Goal: Register for event/course

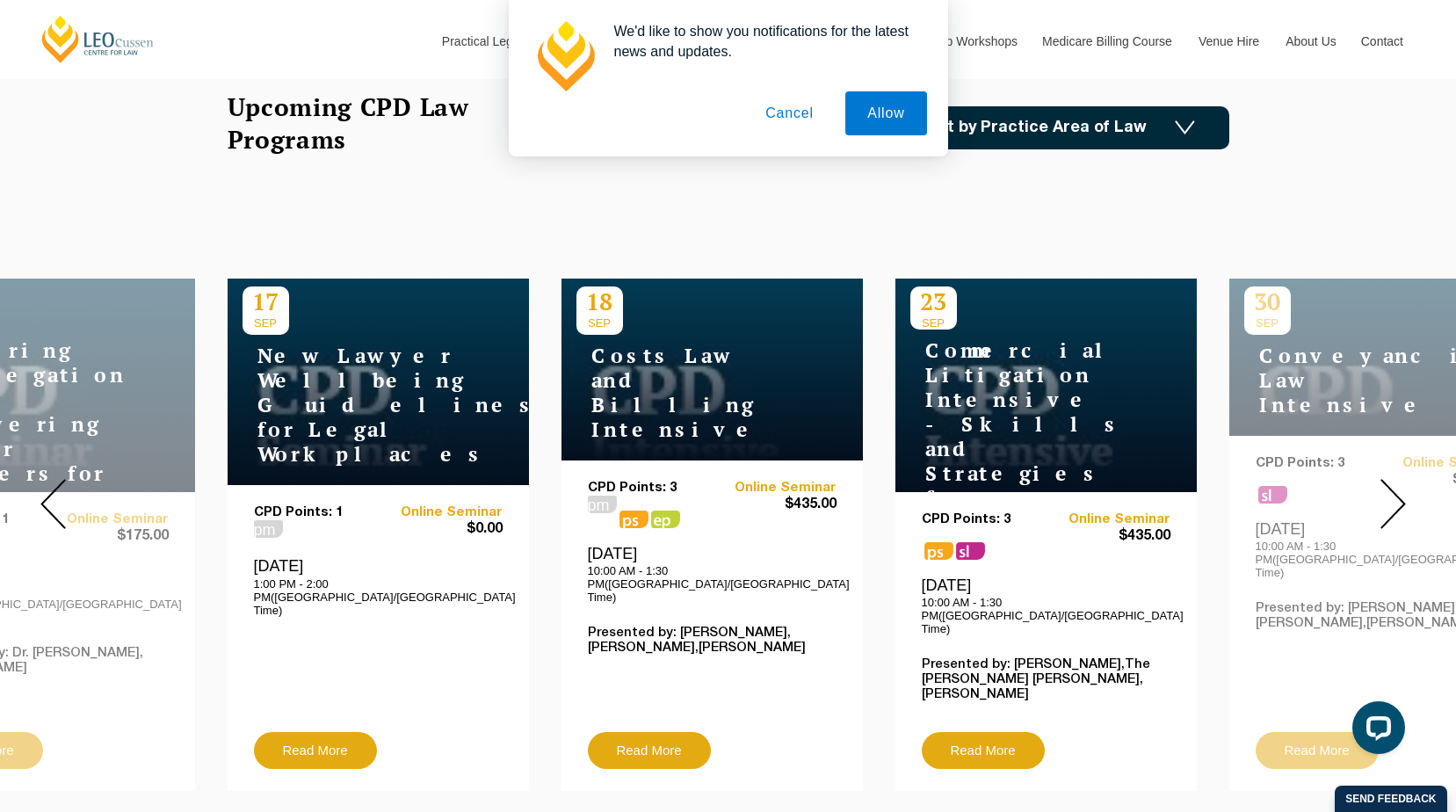
click at [748, 111] on button "Cancel" at bounding box center [790, 113] width 92 height 44
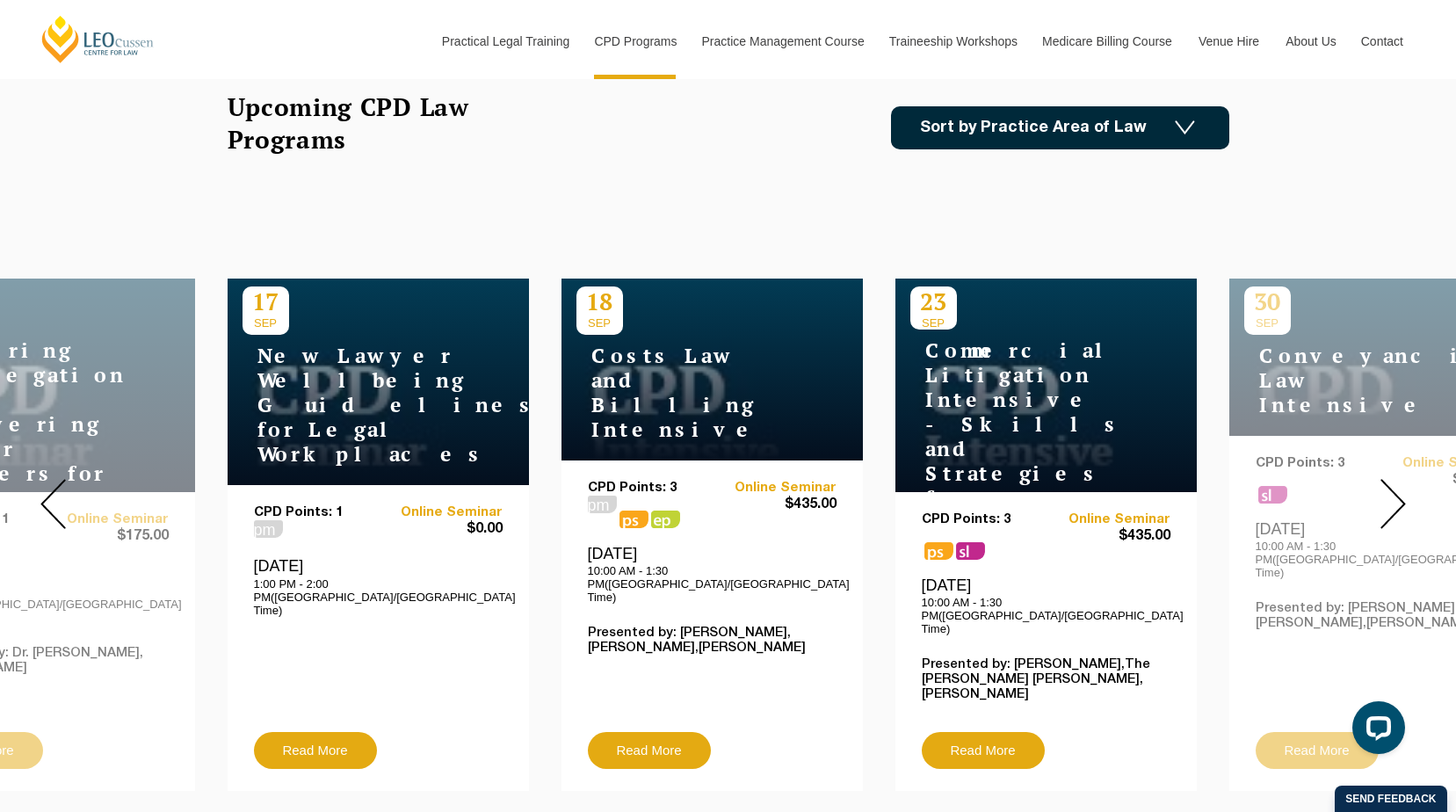
click at [1383, 497] on img at bounding box center [1393, 504] width 25 height 50
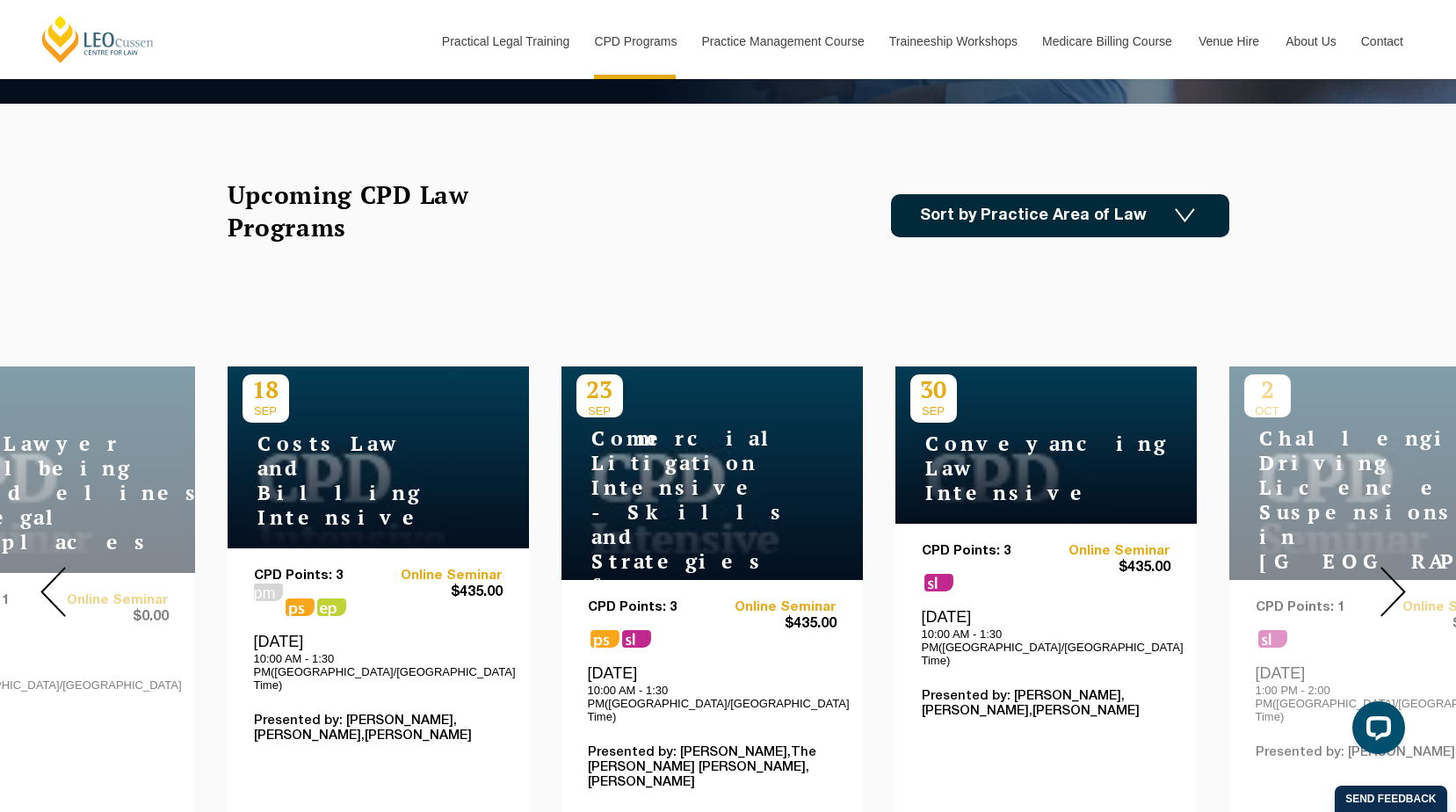
scroll to position [527, 0]
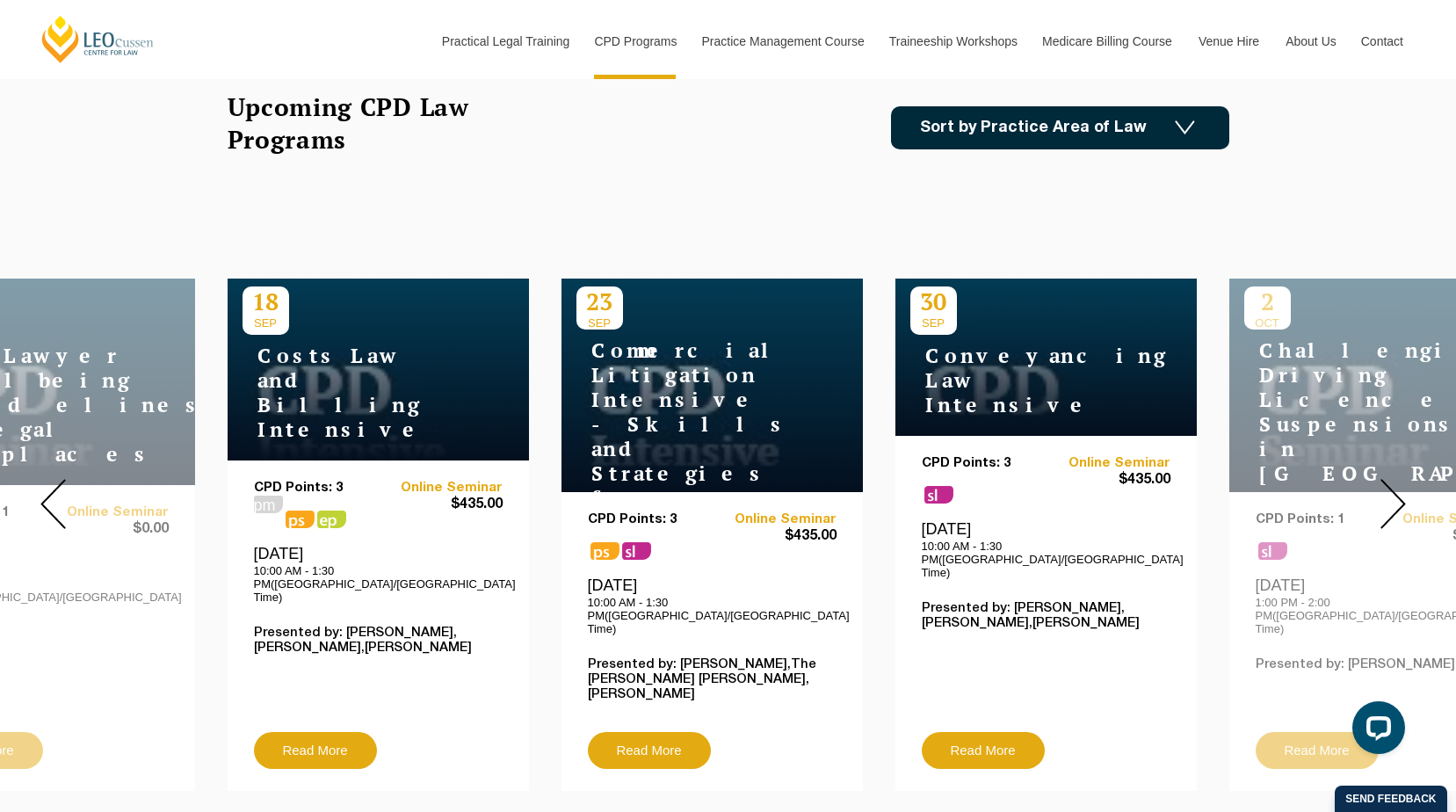
click at [1395, 497] on img at bounding box center [1393, 504] width 25 height 50
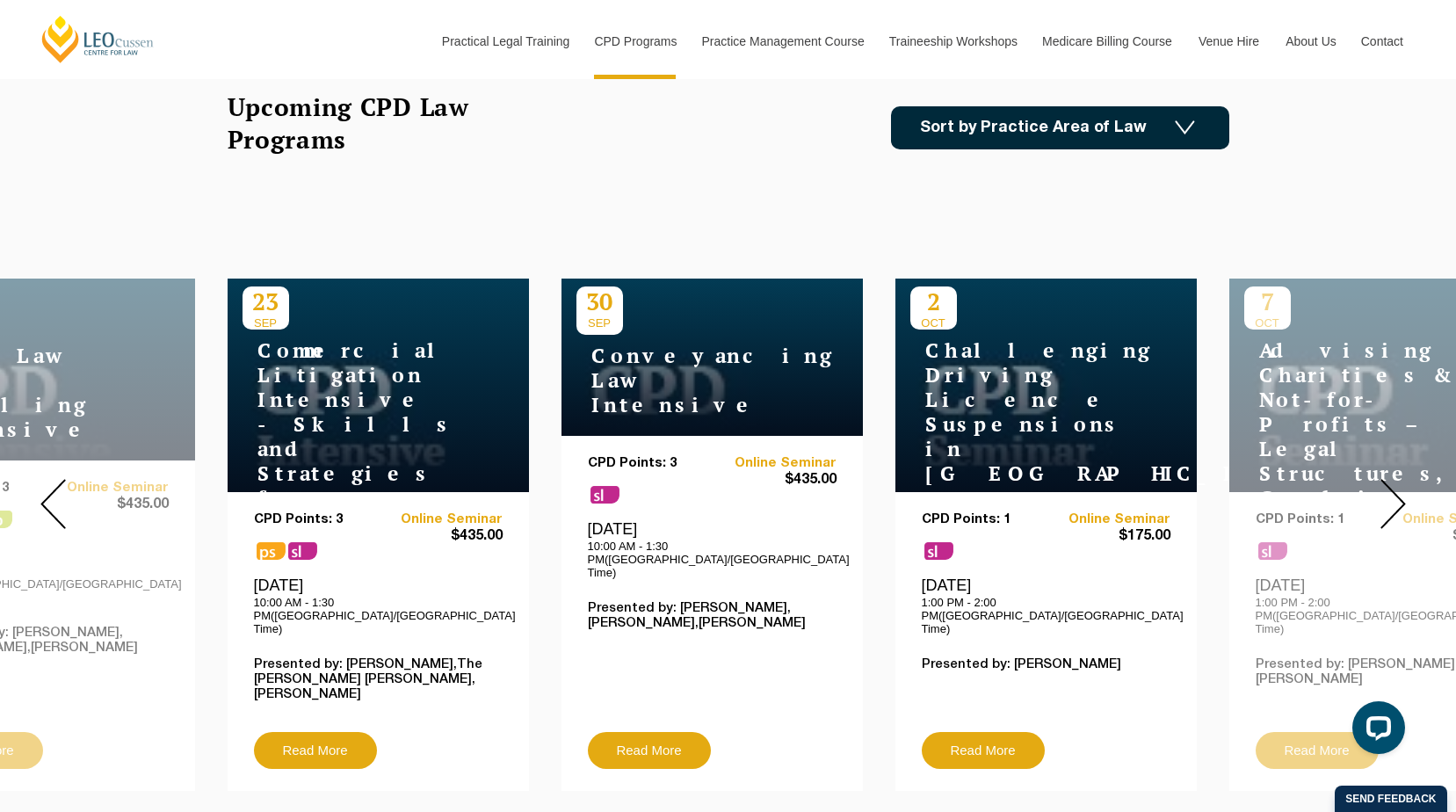
drag, startPoint x: 715, startPoint y: 365, endPoint x: 718, endPoint y: 190, distance: 174.9
click at [718, 190] on div "Upcoming CPD Law Programs Sort by Practice Area of Law Building & Construction …" at bounding box center [728, 147] width 1028 height 113
click at [1392, 488] on img at bounding box center [1393, 504] width 25 height 50
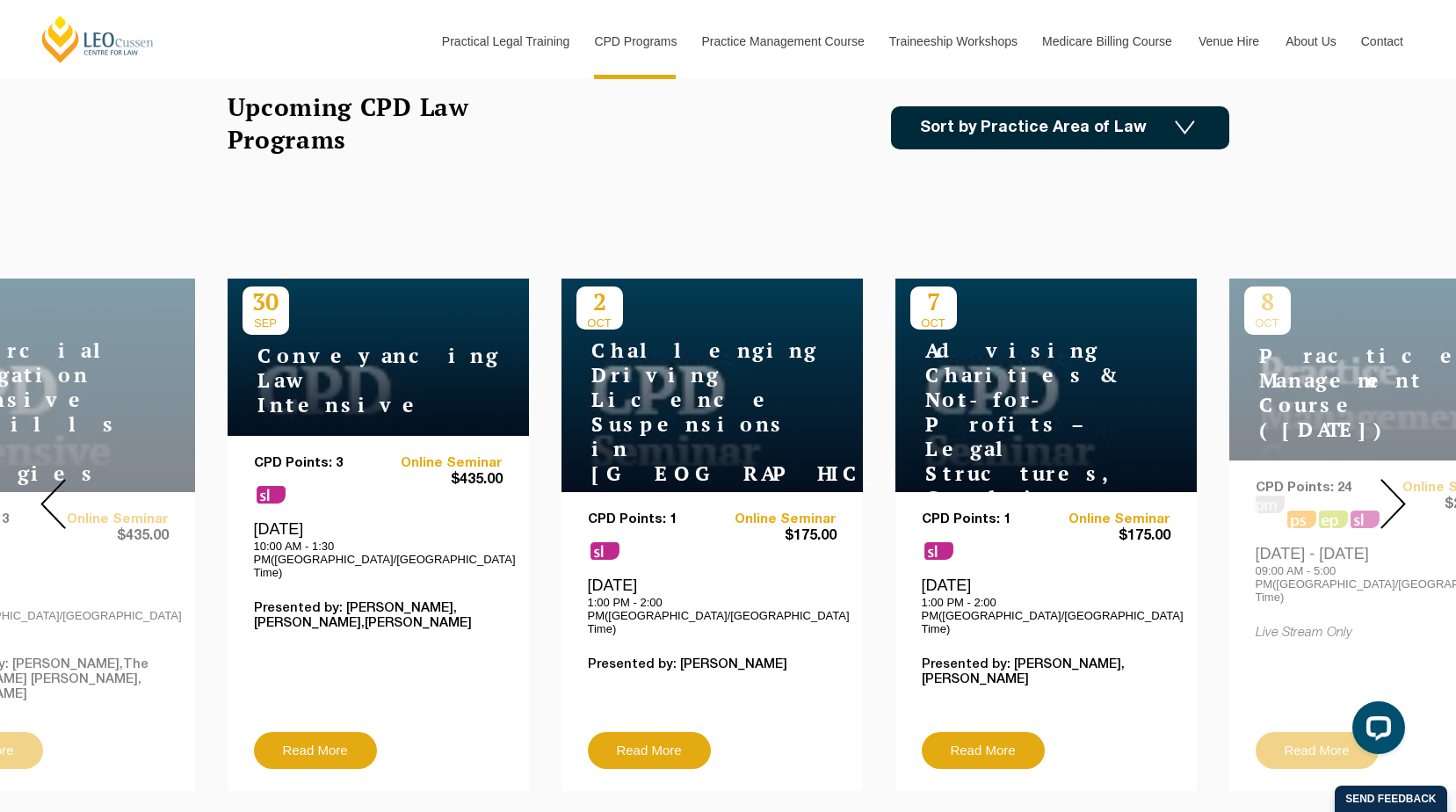
click at [1398, 488] on img at bounding box center [1393, 504] width 25 height 50
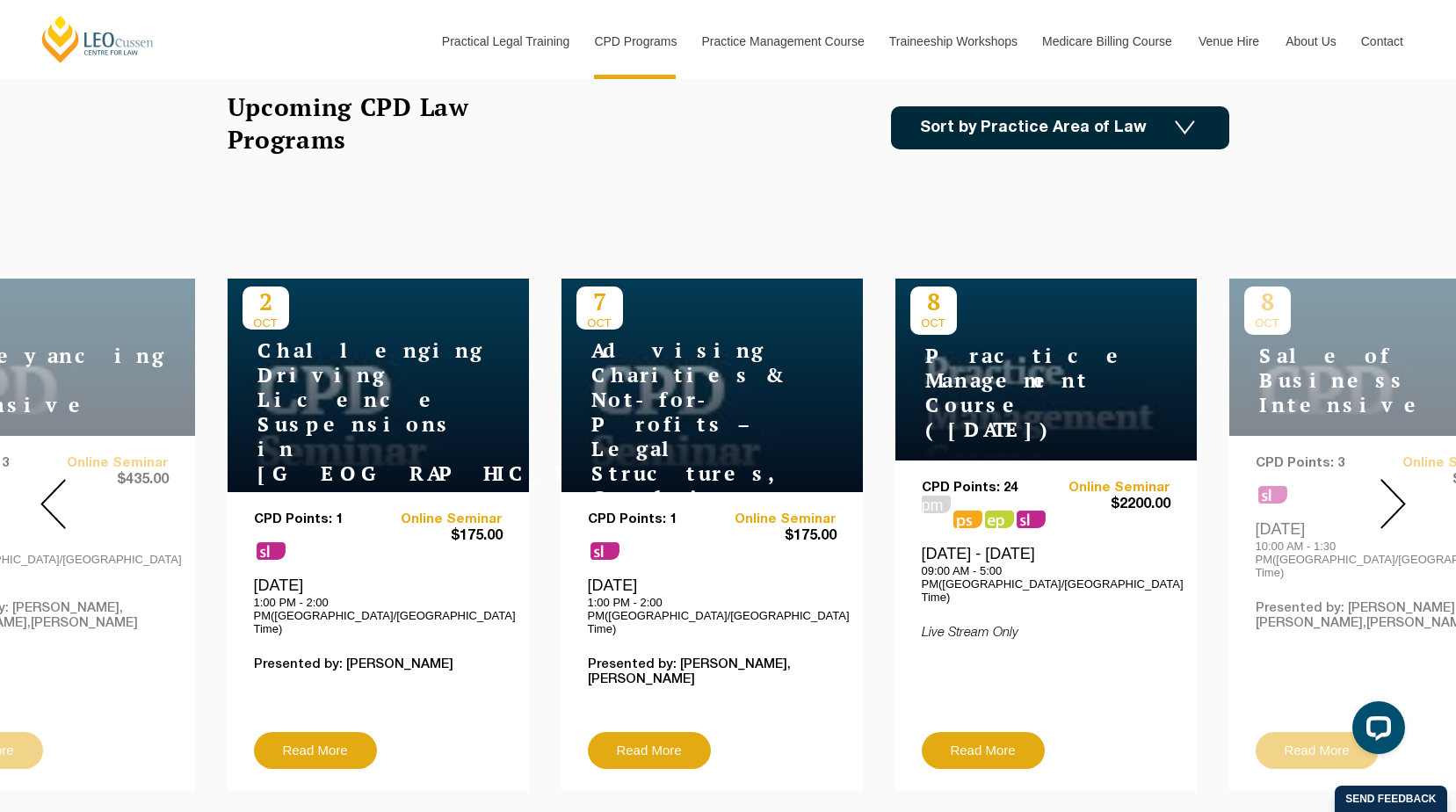
click at [1398, 488] on img at bounding box center [1393, 504] width 25 height 50
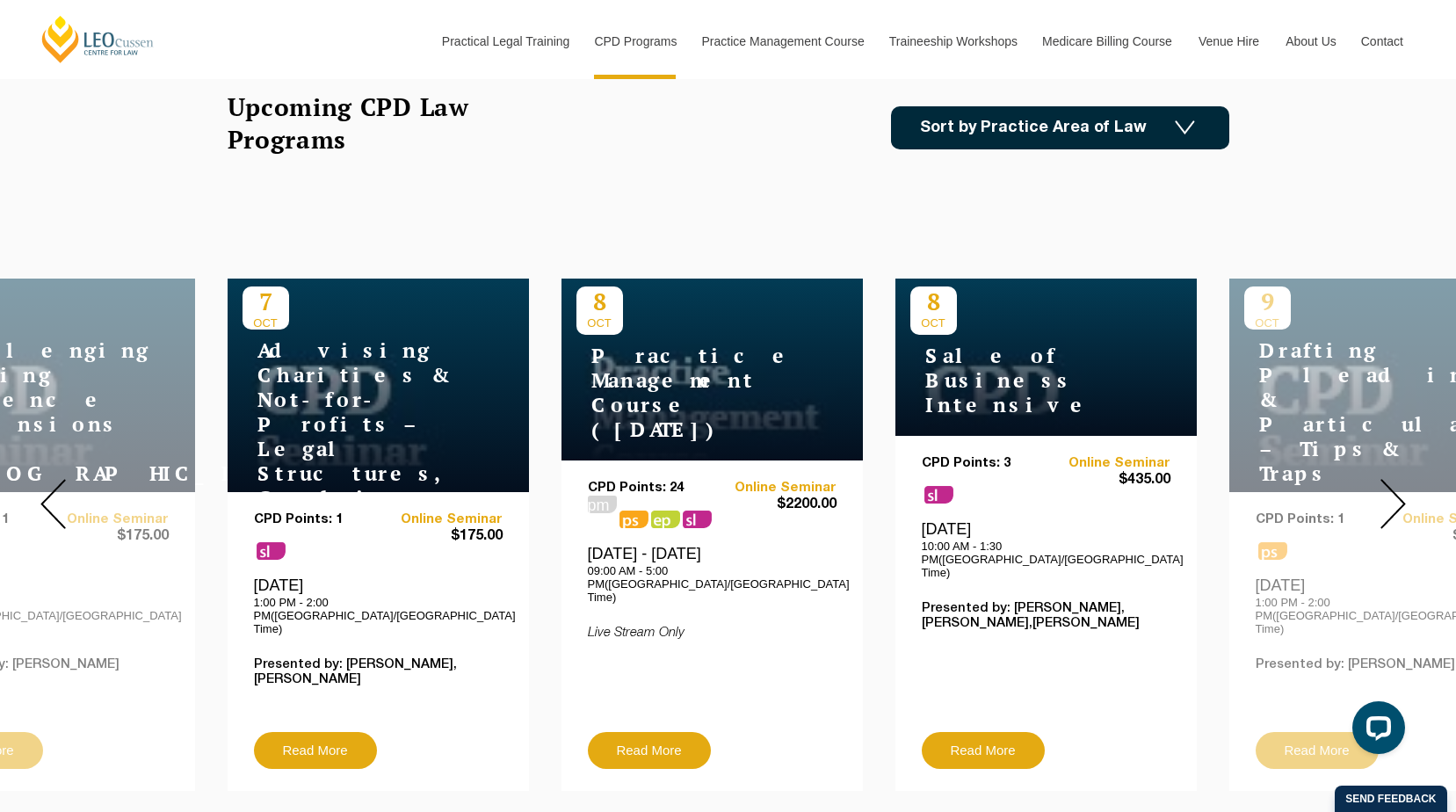
click at [1398, 488] on img at bounding box center [1393, 504] width 25 height 50
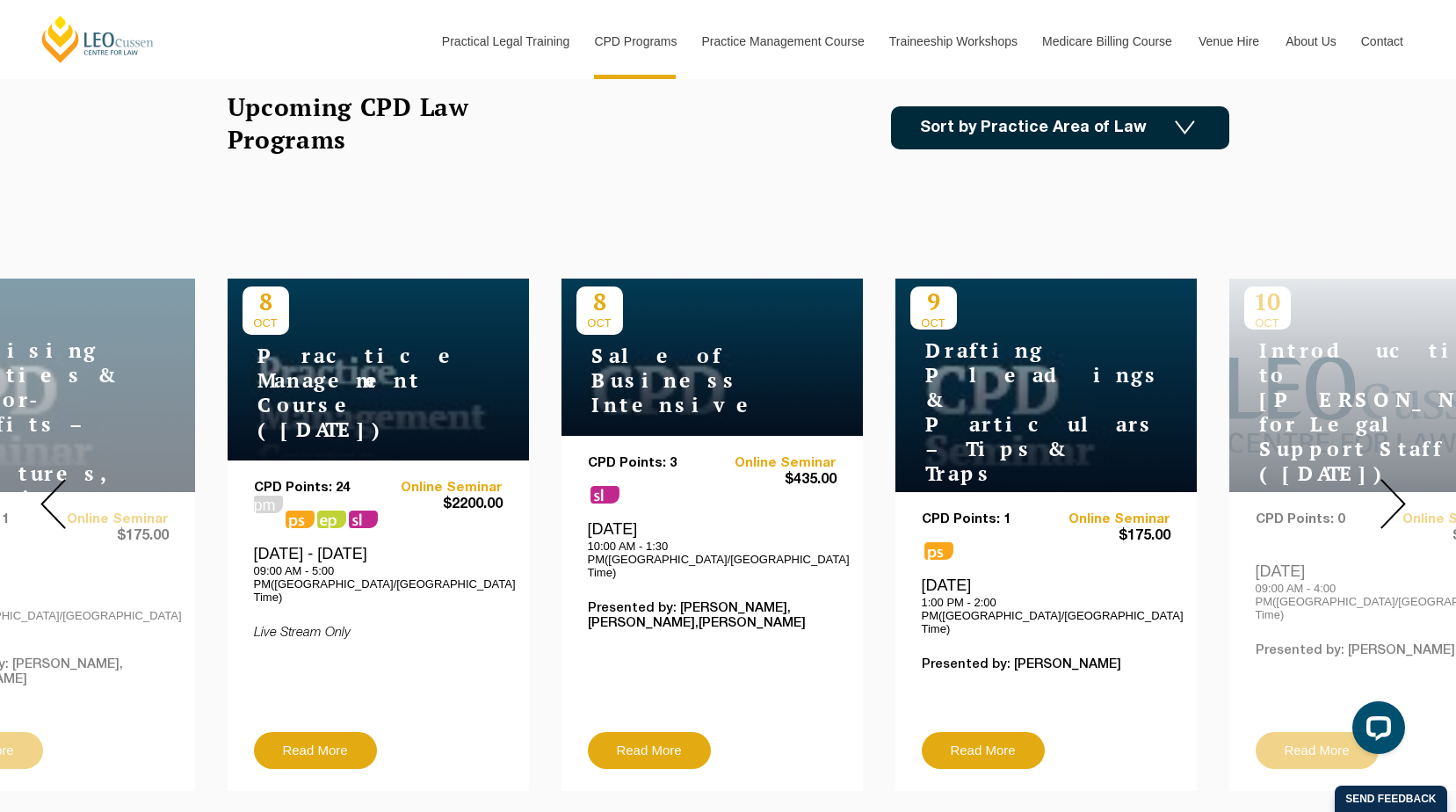
drag, startPoint x: 999, startPoint y: 386, endPoint x: 980, endPoint y: 537, distance: 152.4
drag, startPoint x: 980, startPoint y: 537, endPoint x: 988, endPoint y: 614, distance: 76.9
drag, startPoint x: 988, startPoint y: 614, endPoint x: 987, endPoint y: 724, distance: 110.8
drag, startPoint x: 987, startPoint y: 724, endPoint x: 976, endPoint y: 231, distance: 493.2
click at [976, 231] on div "23 OCT NDIS Intensive CPD Points: 3 ps sl Online Seminar $435.00 Thursday, 23 O…" at bounding box center [728, 504] width 1456 height 600
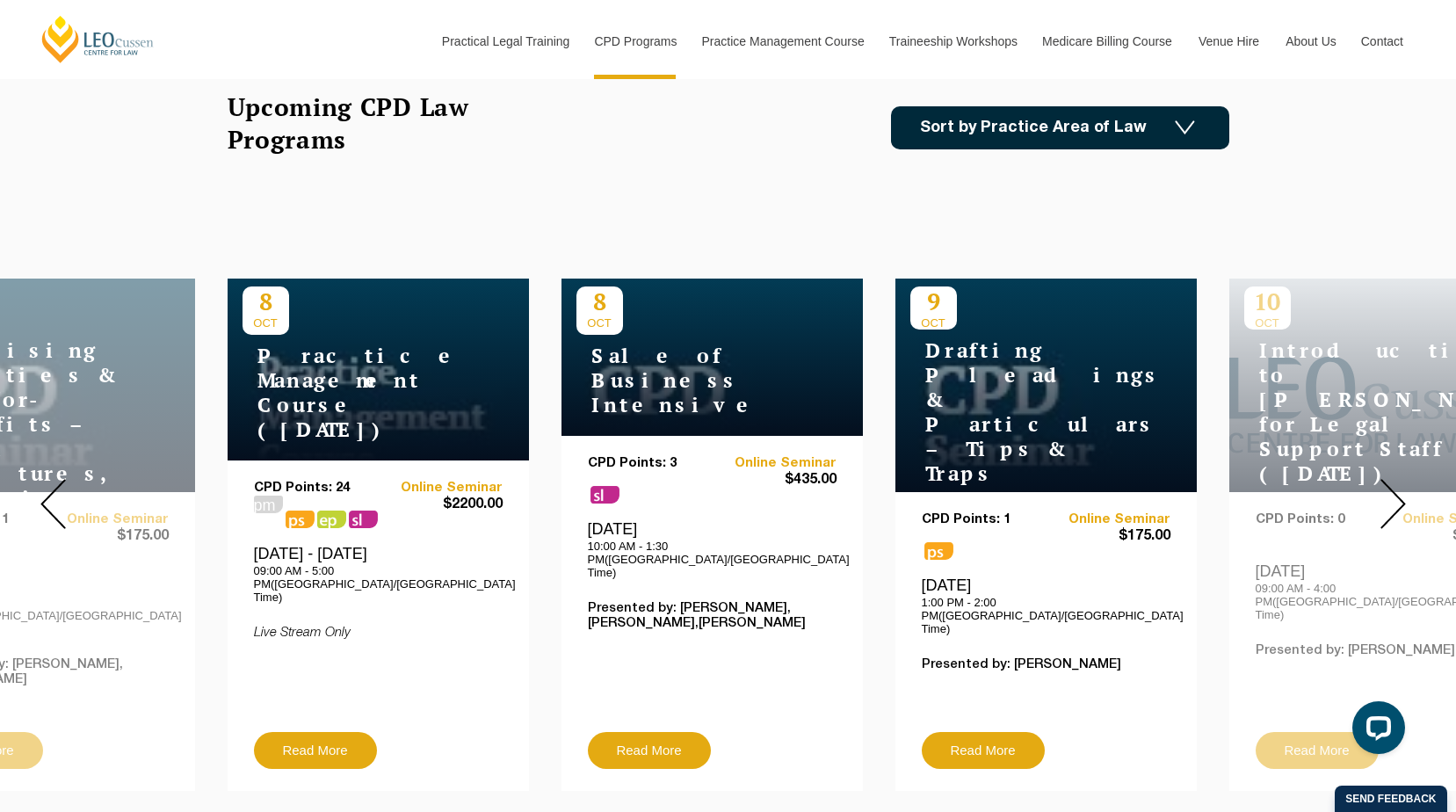
drag, startPoint x: 984, startPoint y: 361, endPoint x: 890, endPoint y: 205, distance: 183.0
click at [890, 205] on div "23 OCT NDIS Intensive CPD Points: 3 ps sl Online Seminar $435.00 Thursday, 23 O…" at bounding box center [728, 504] width 1456 height 600
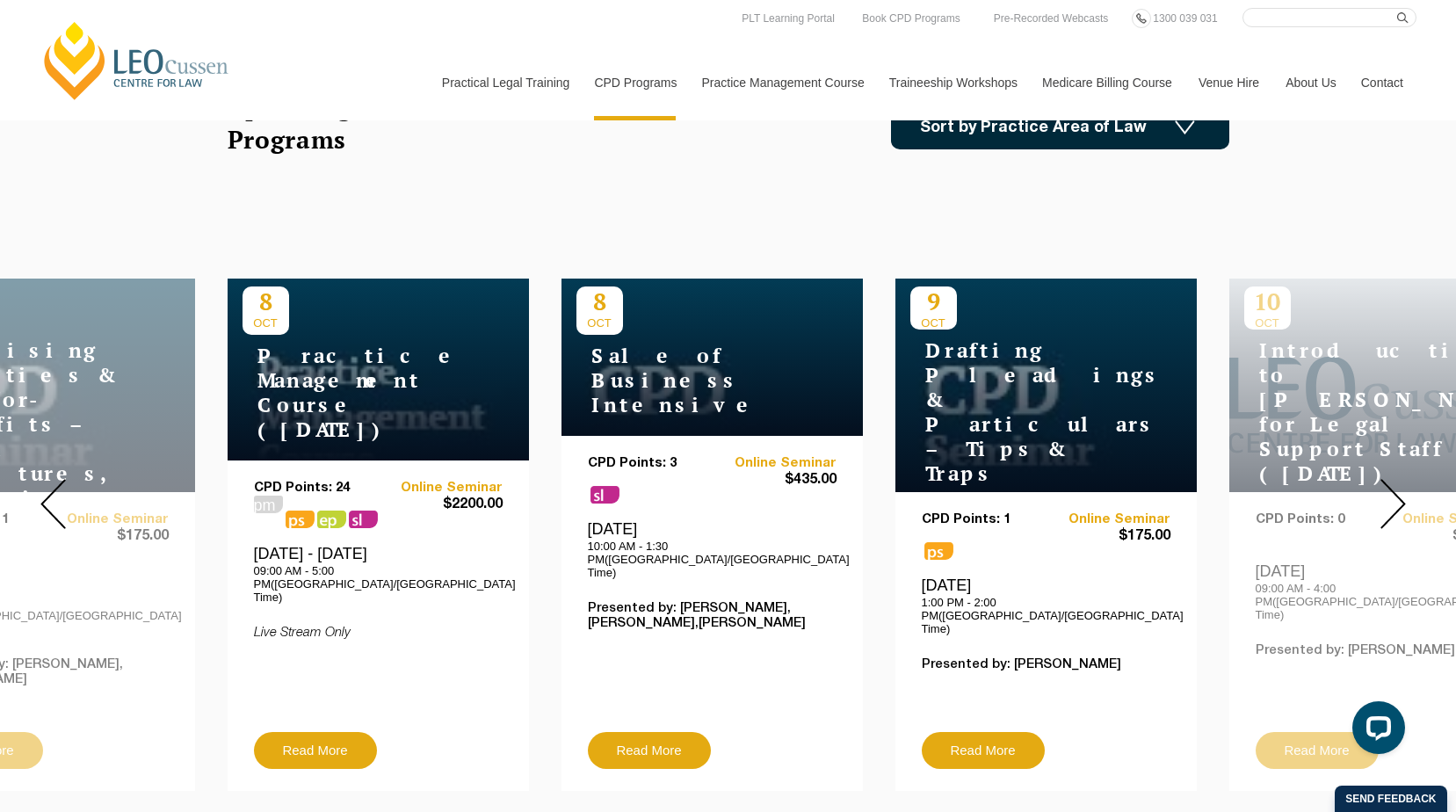
click at [1398, 493] on img at bounding box center [1393, 504] width 25 height 50
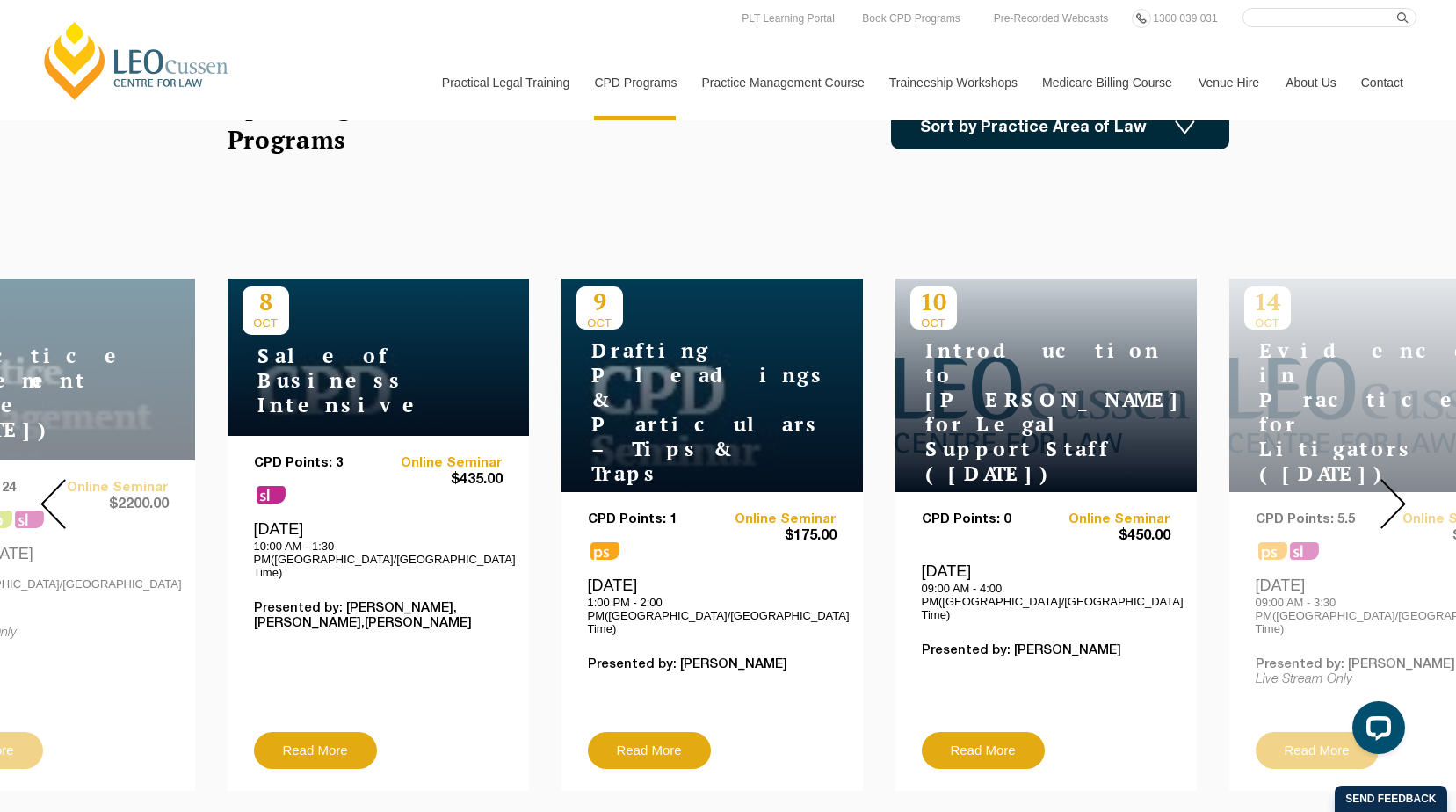
click at [1398, 493] on img at bounding box center [1393, 504] width 25 height 50
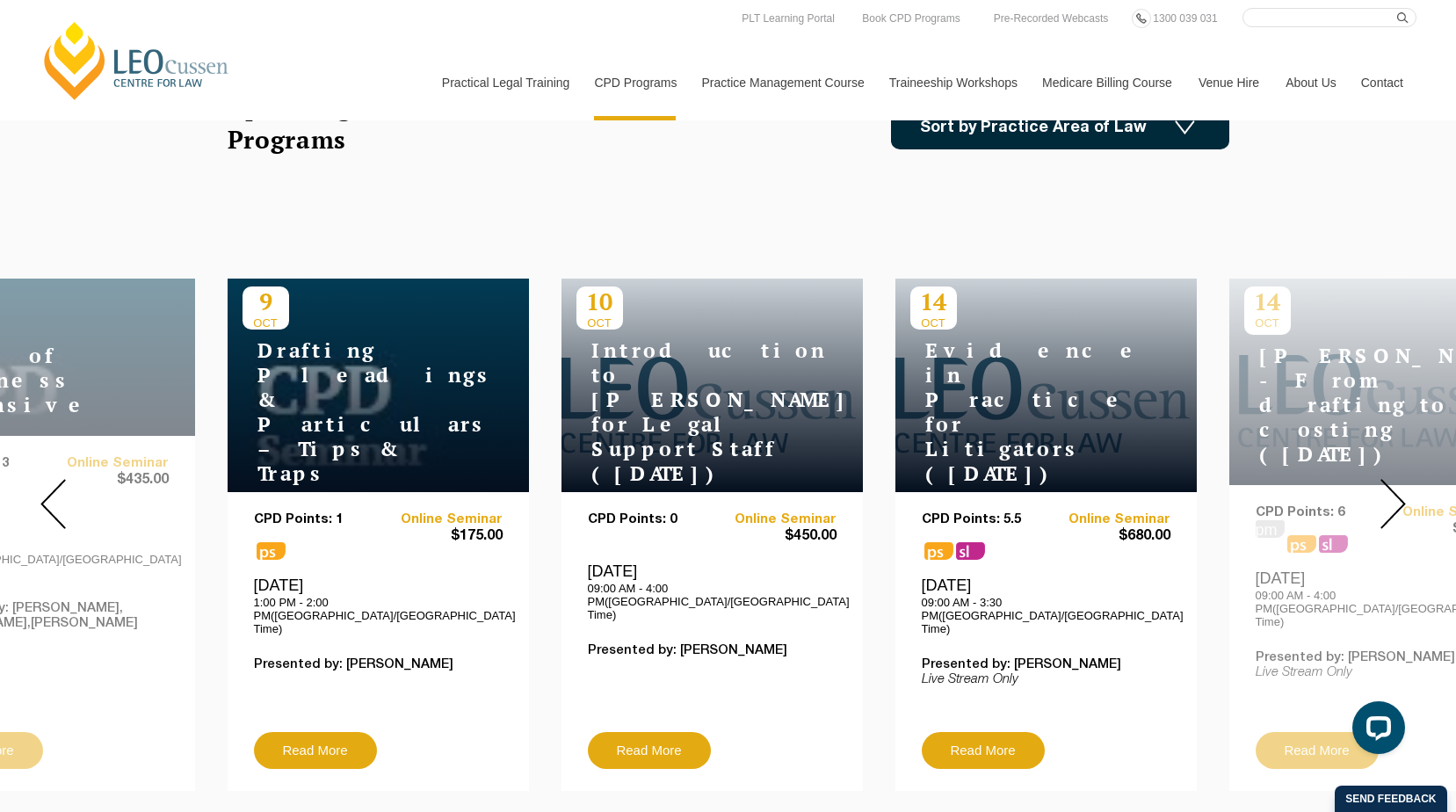
click at [1398, 493] on img at bounding box center [1393, 504] width 25 height 50
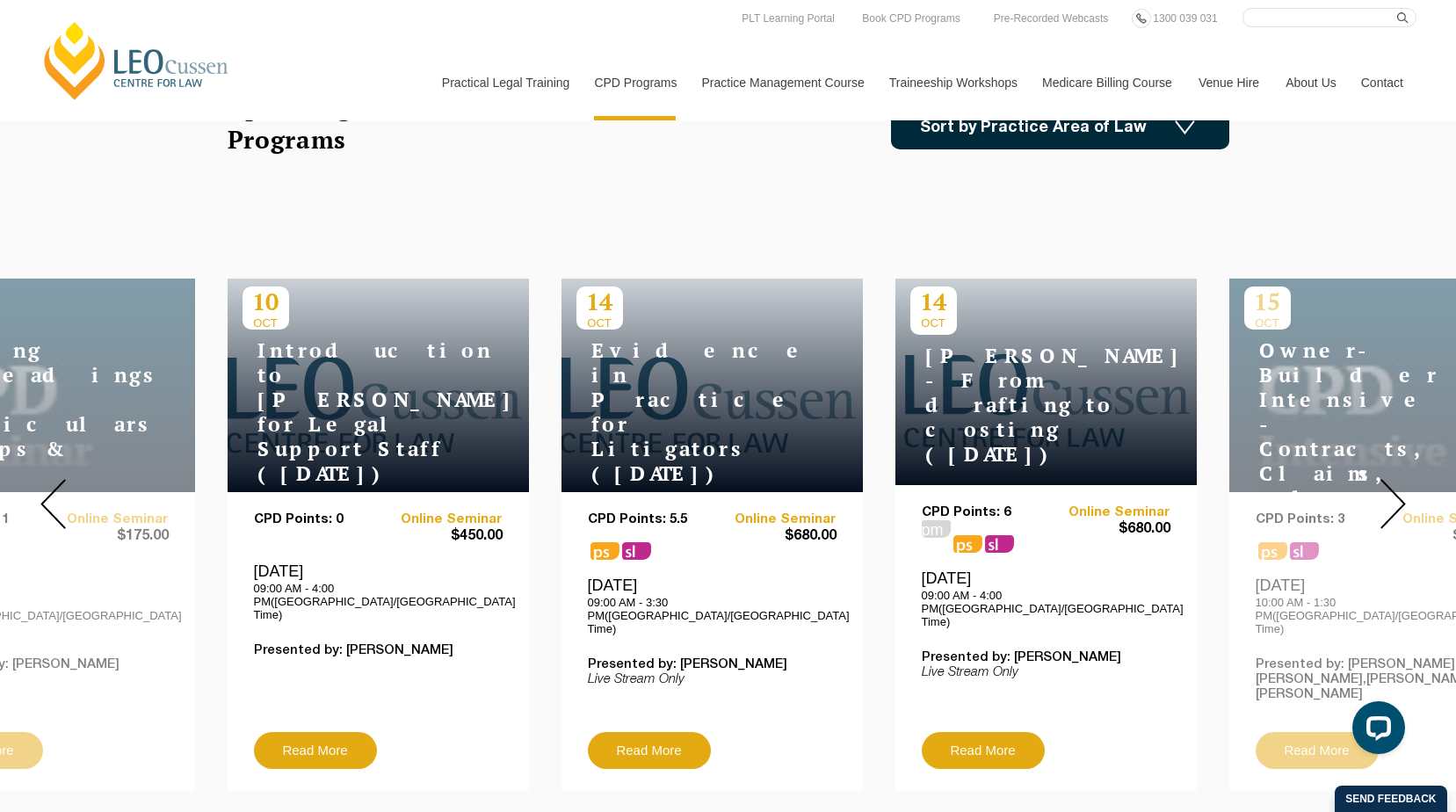
click at [1398, 493] on img at bounding box center [1393, 504] width 25 height 50
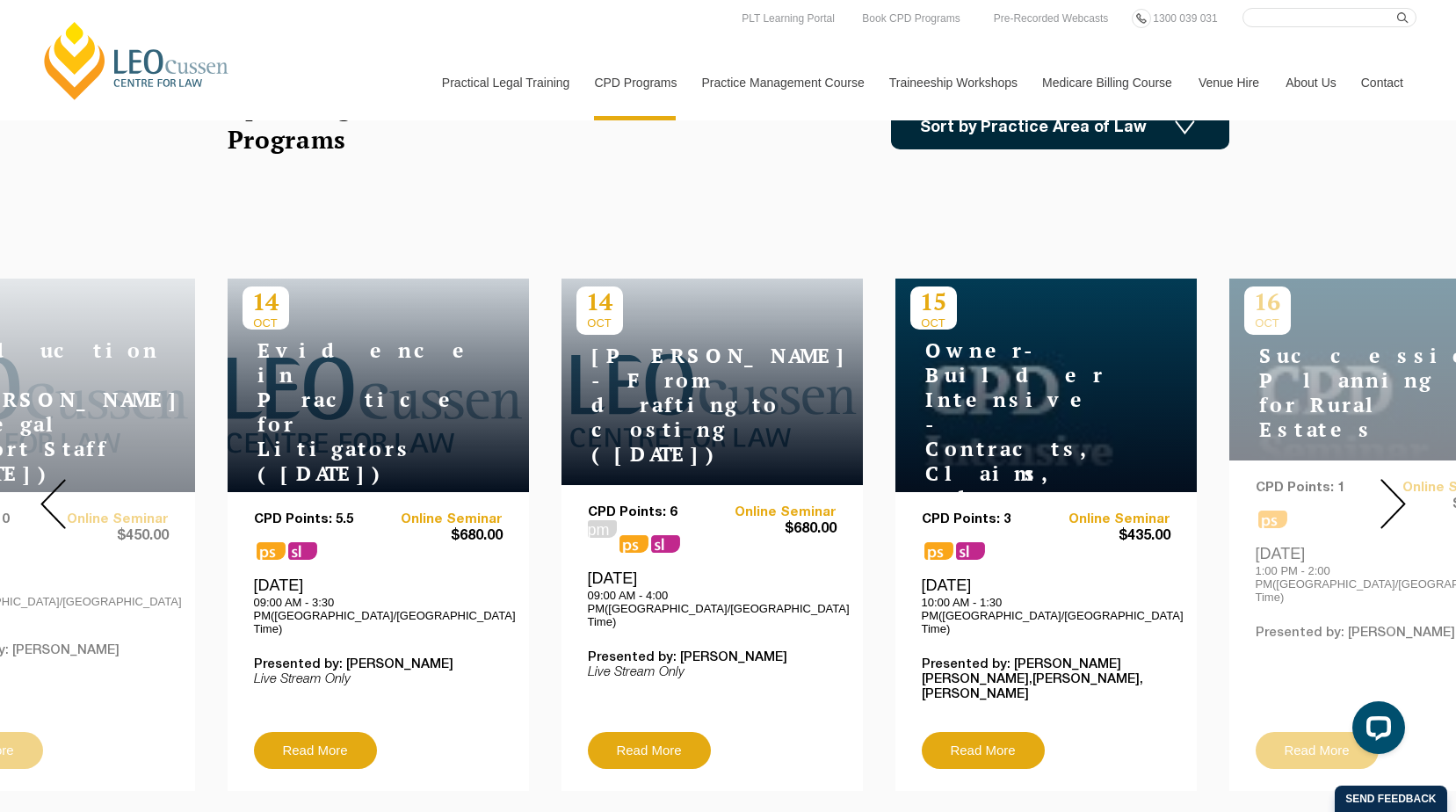
click at [1398, 493] on img at bounding box center [1393, 504] width 25 height 50
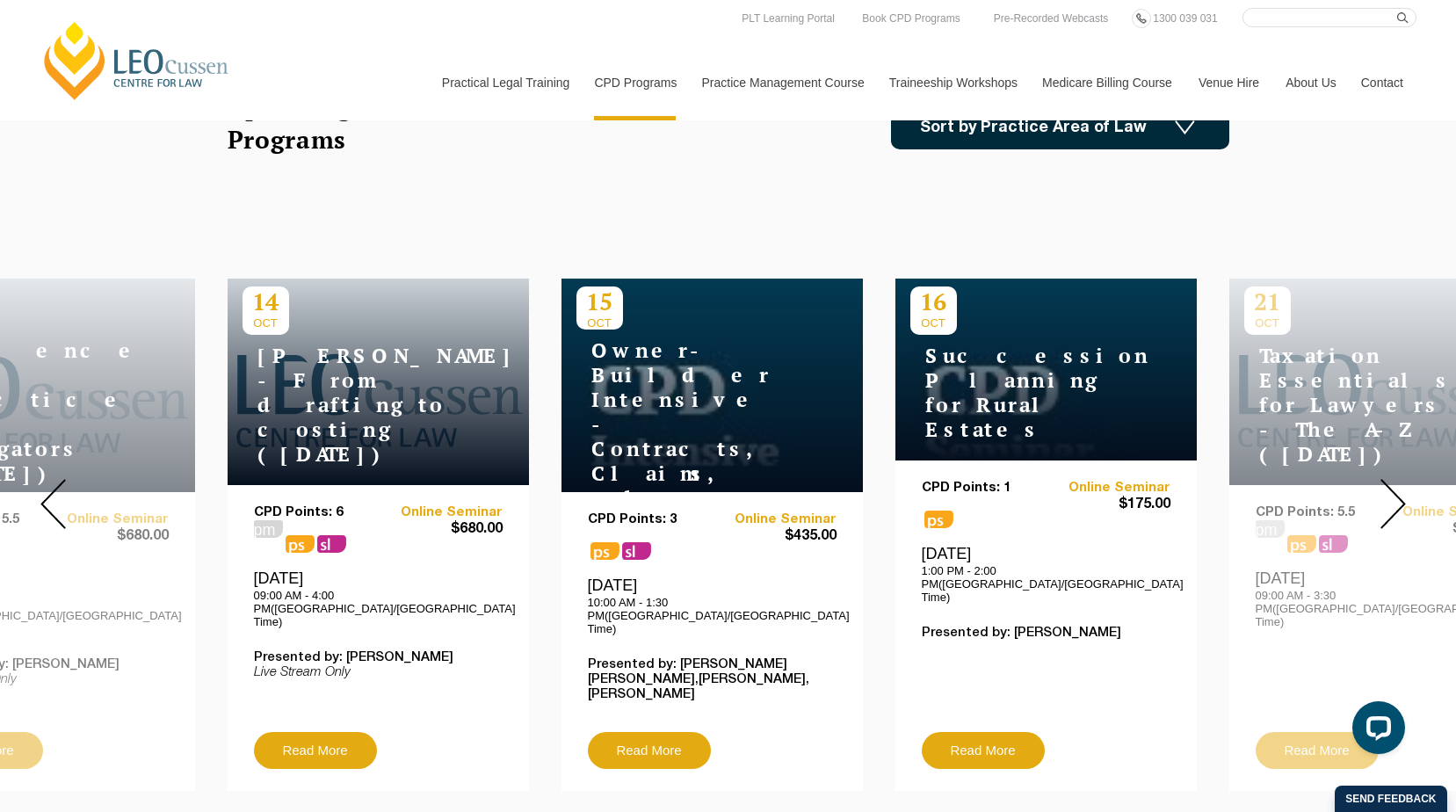
click at [1398, 493] on img at bounding box center [1393, 504] width 25 height 50
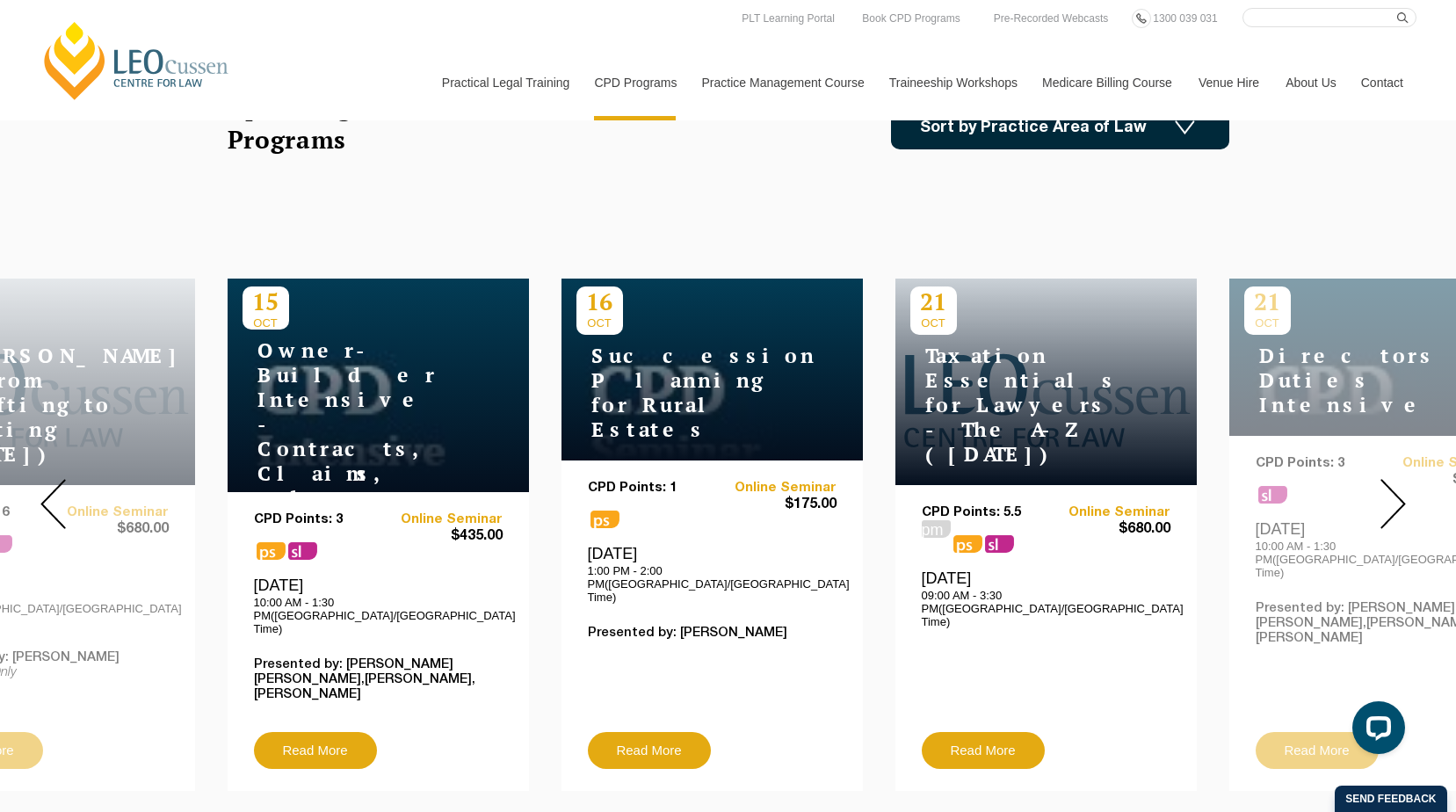
click at [1398, 493] on img at bounding box center [1393, 504] width 25 height 50
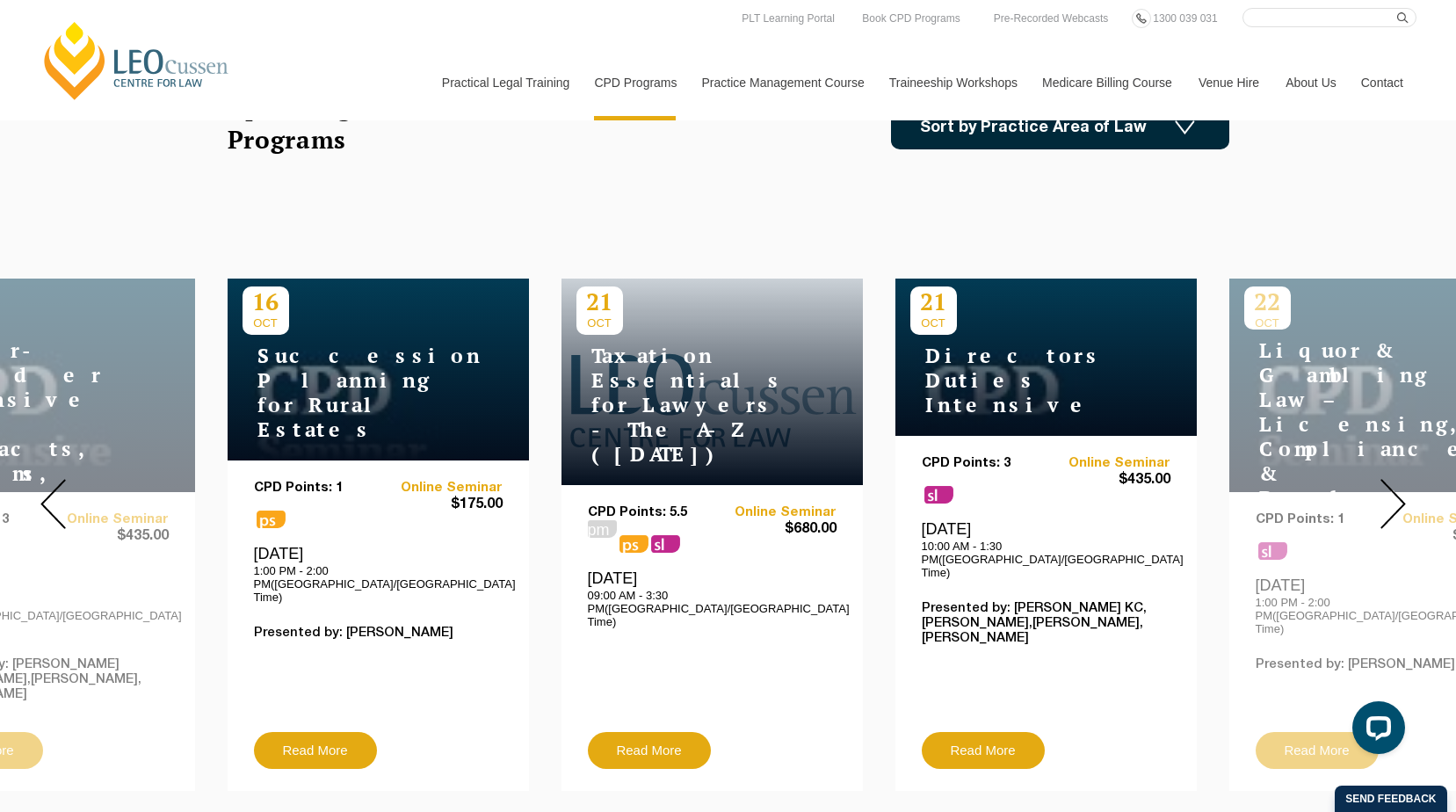
click at [1398, 493] on img at bounding box center [1393, 504] width 25 height 50
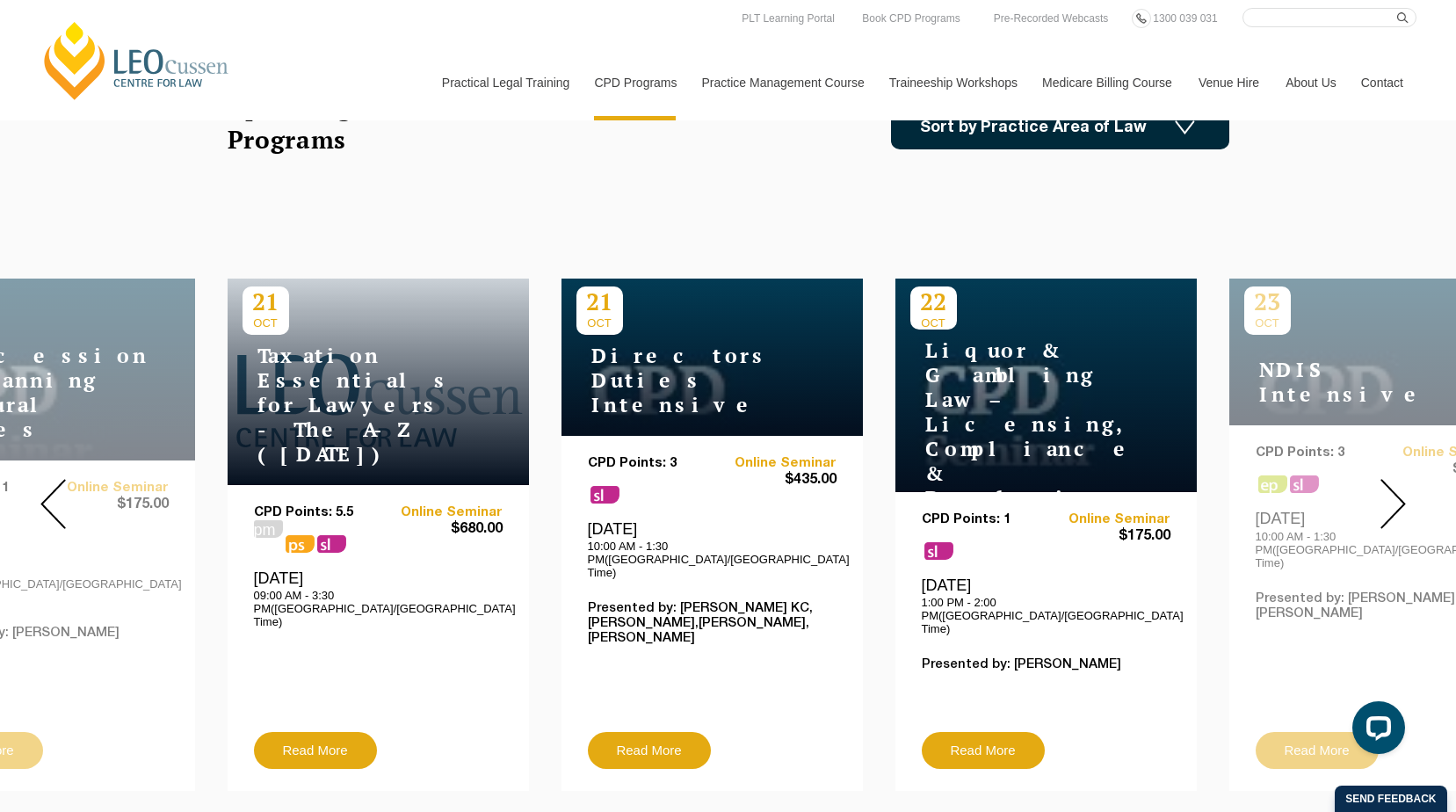
click at [1396, 488] on img at bounding box center [1393, 504] width 25 height 50
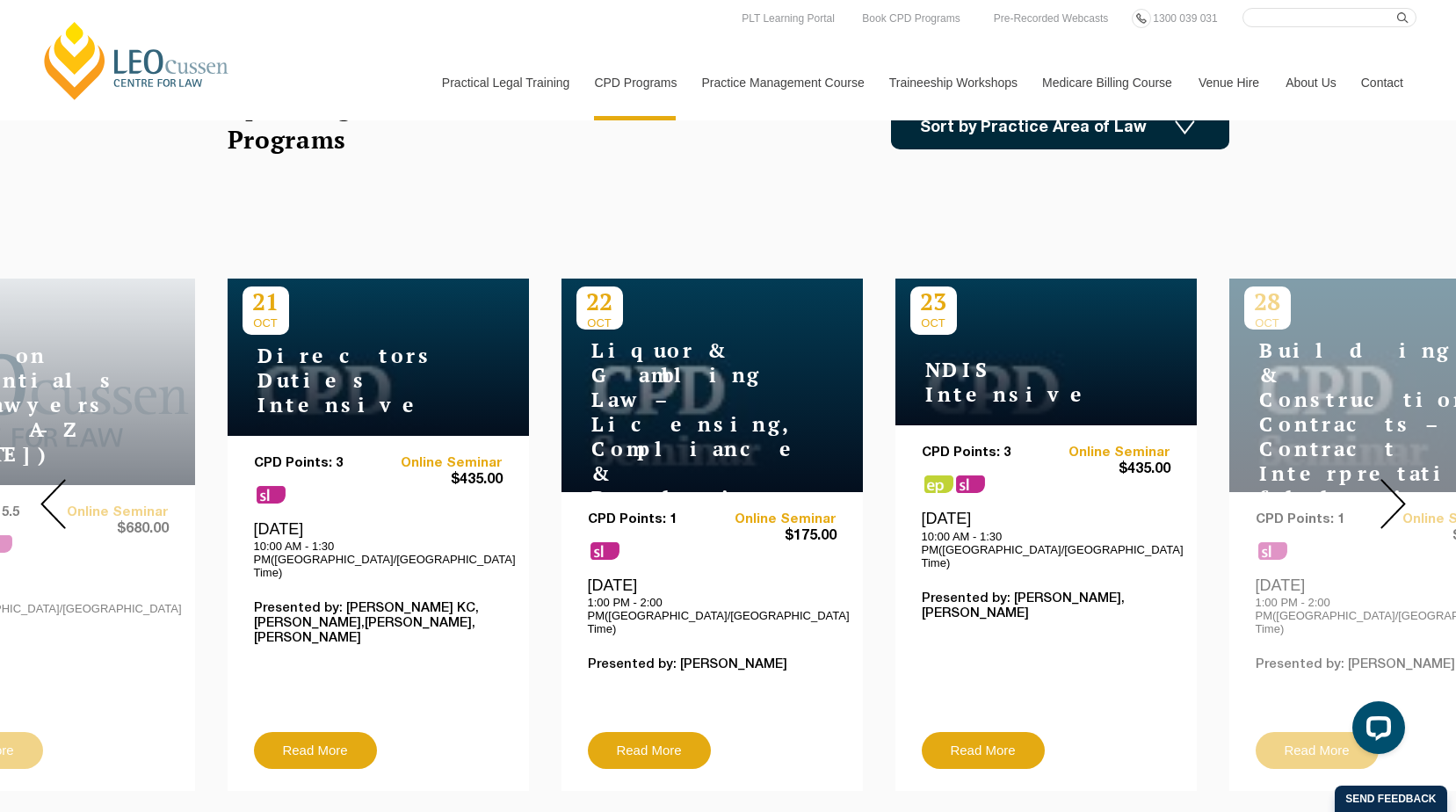
click at [1396, 488] on img at bounding box center [1393, 504] width 25 height 50
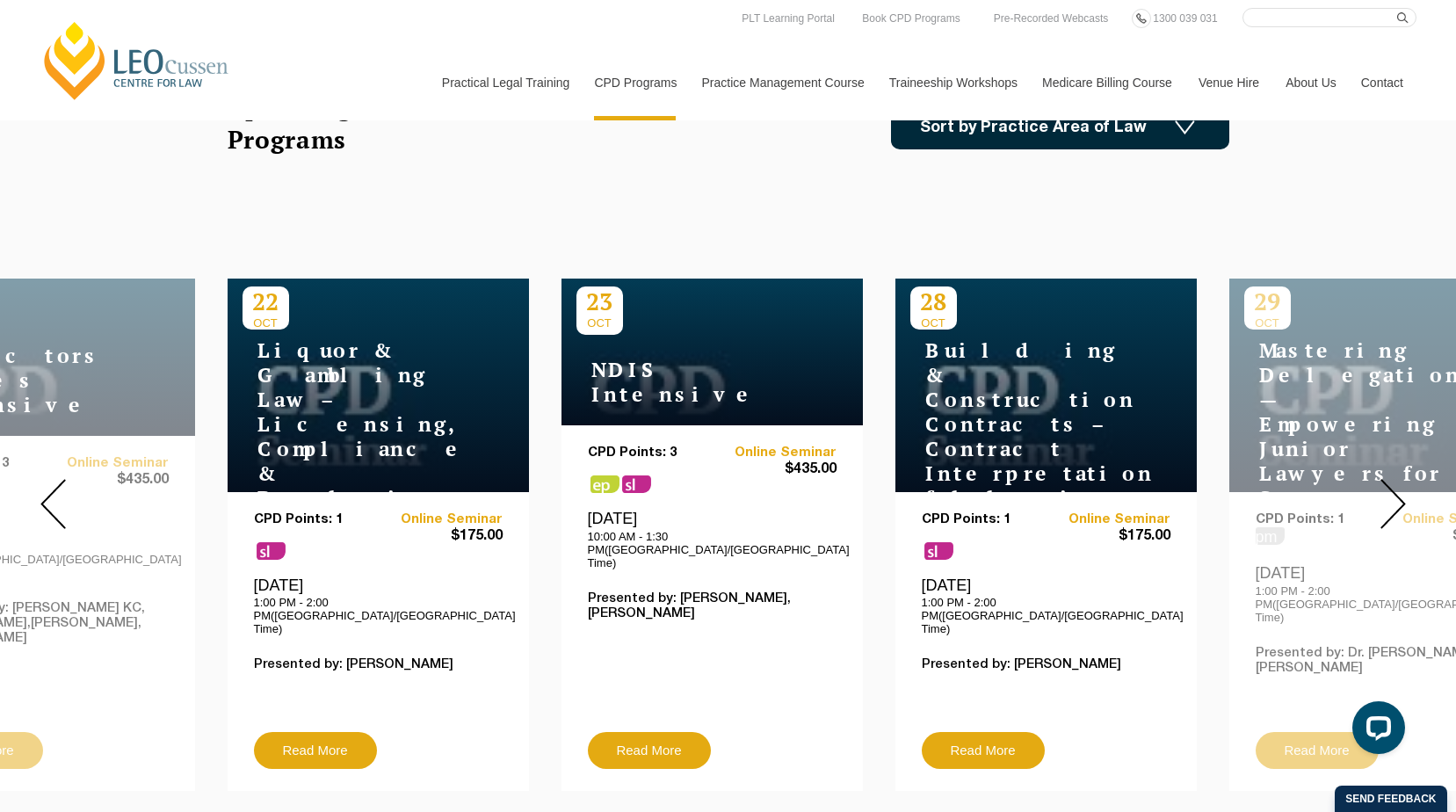
click at [1396, 488] on img at bounding box center [1393, 504] width 25 height 50
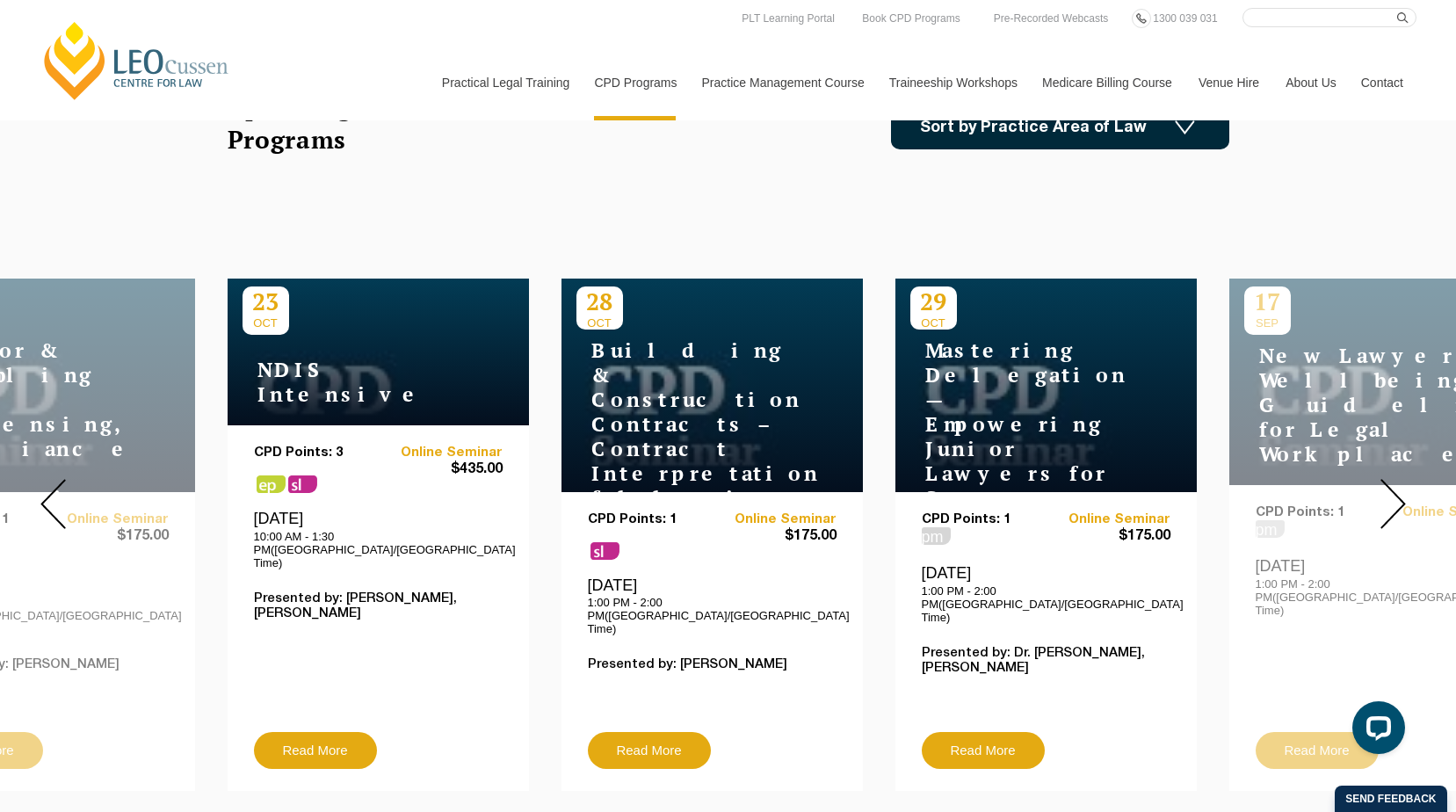
click at [1396, 488] on img at bounding box center [1393, 504] width 25 height 50
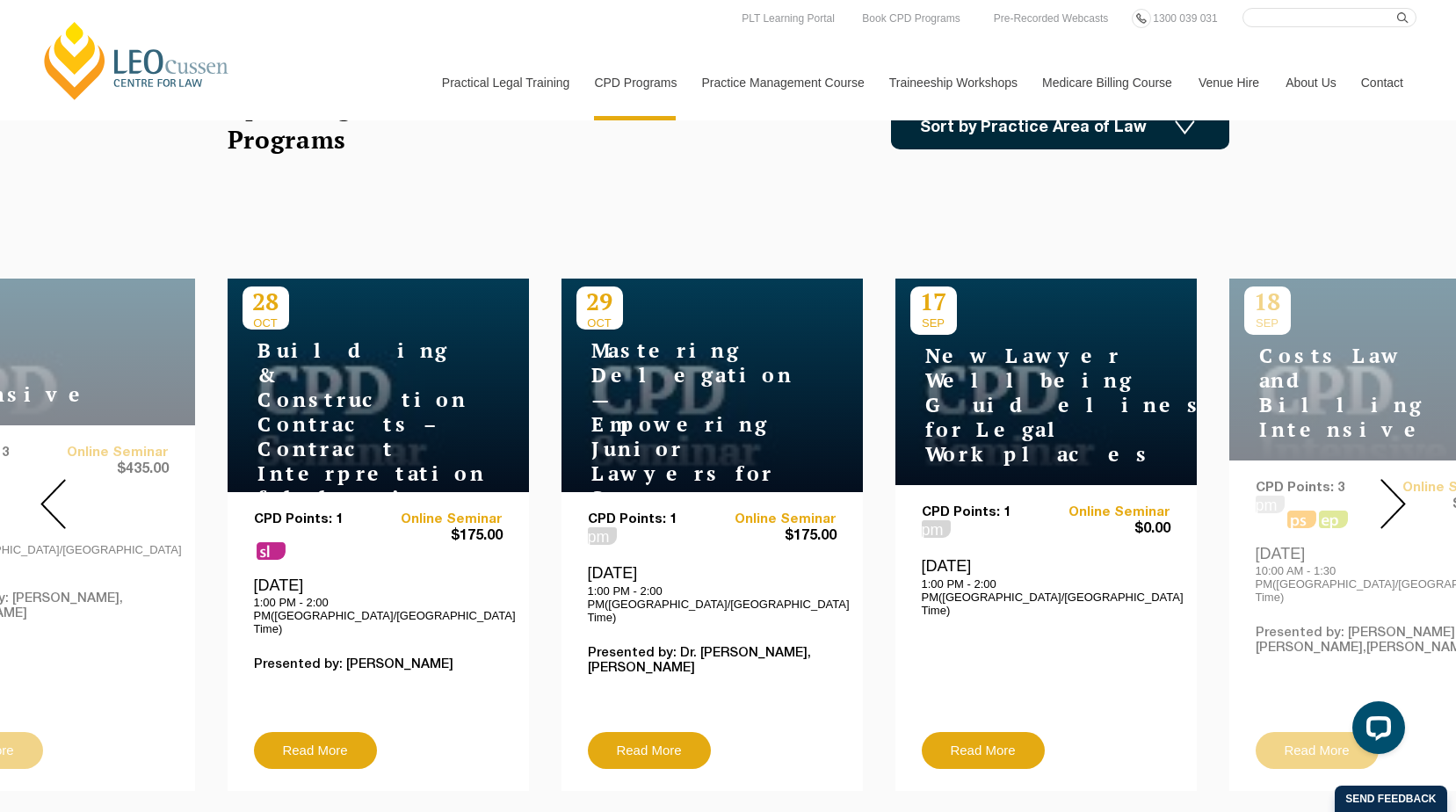
click at [1396, 488] on img at bounding box center [1393, 504] width 25 height 50
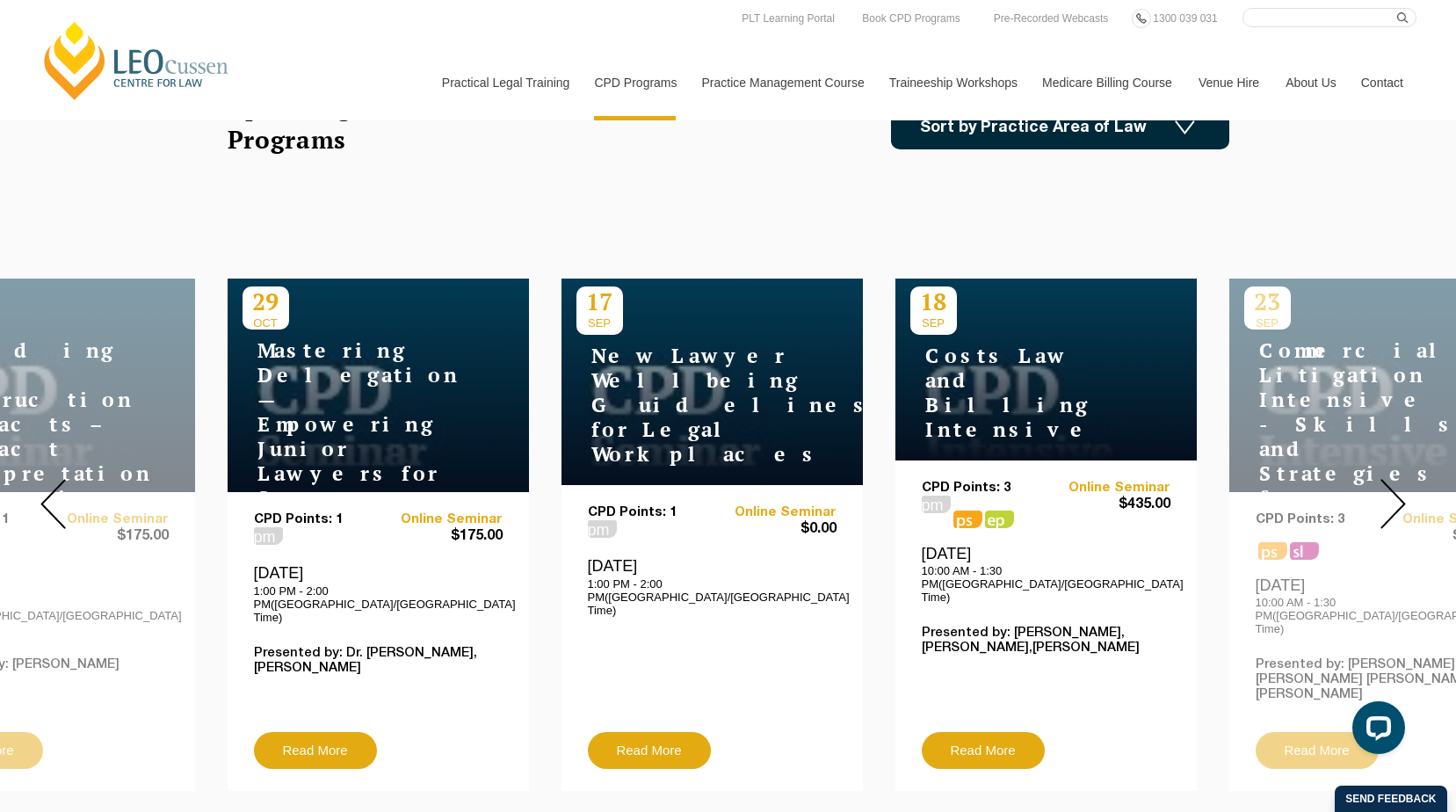
click at [1396, 488] on img at bounding box center [1393, 504] width 25 height 50
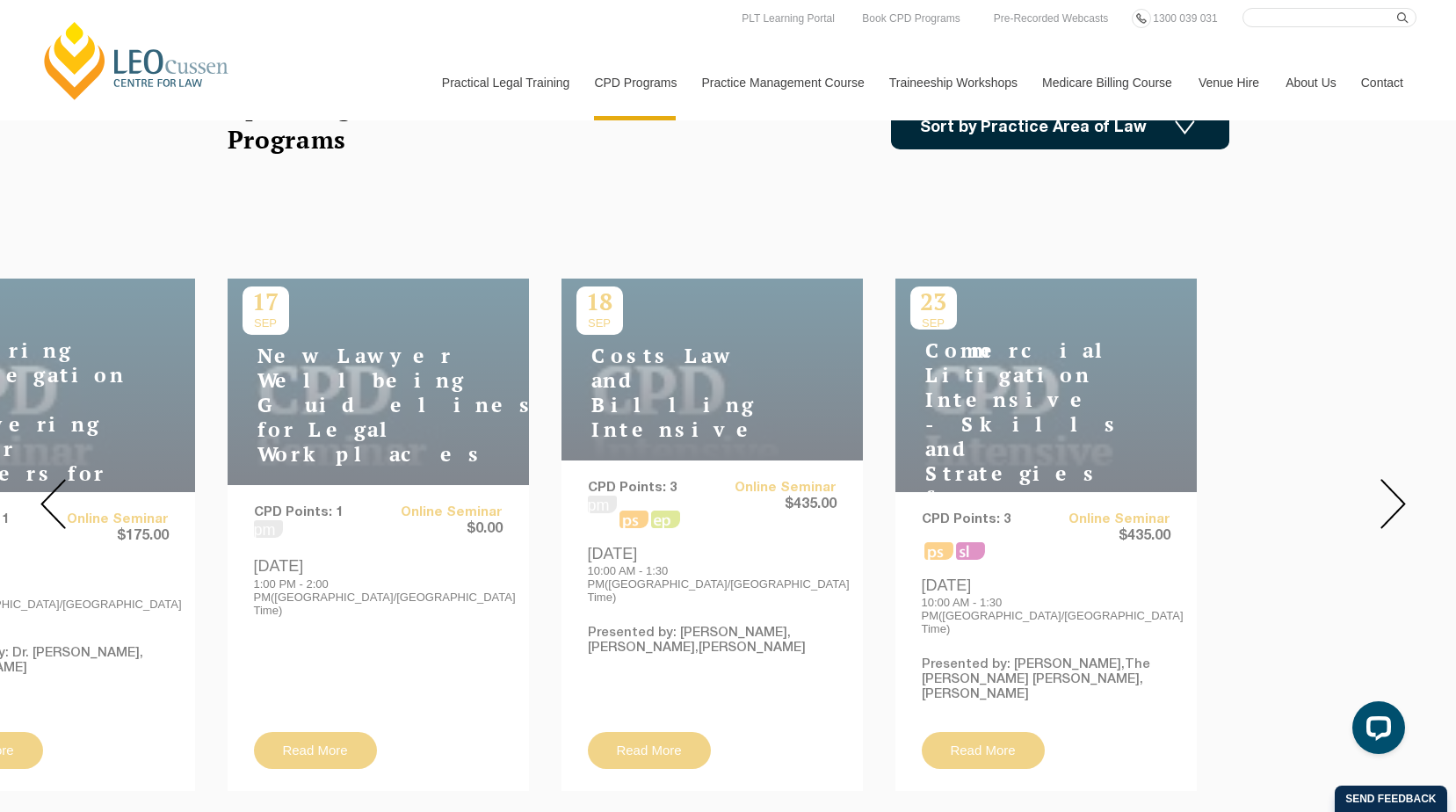
click at [1396, 488] on img at bounding box center [1393, 504] width 25 height 50
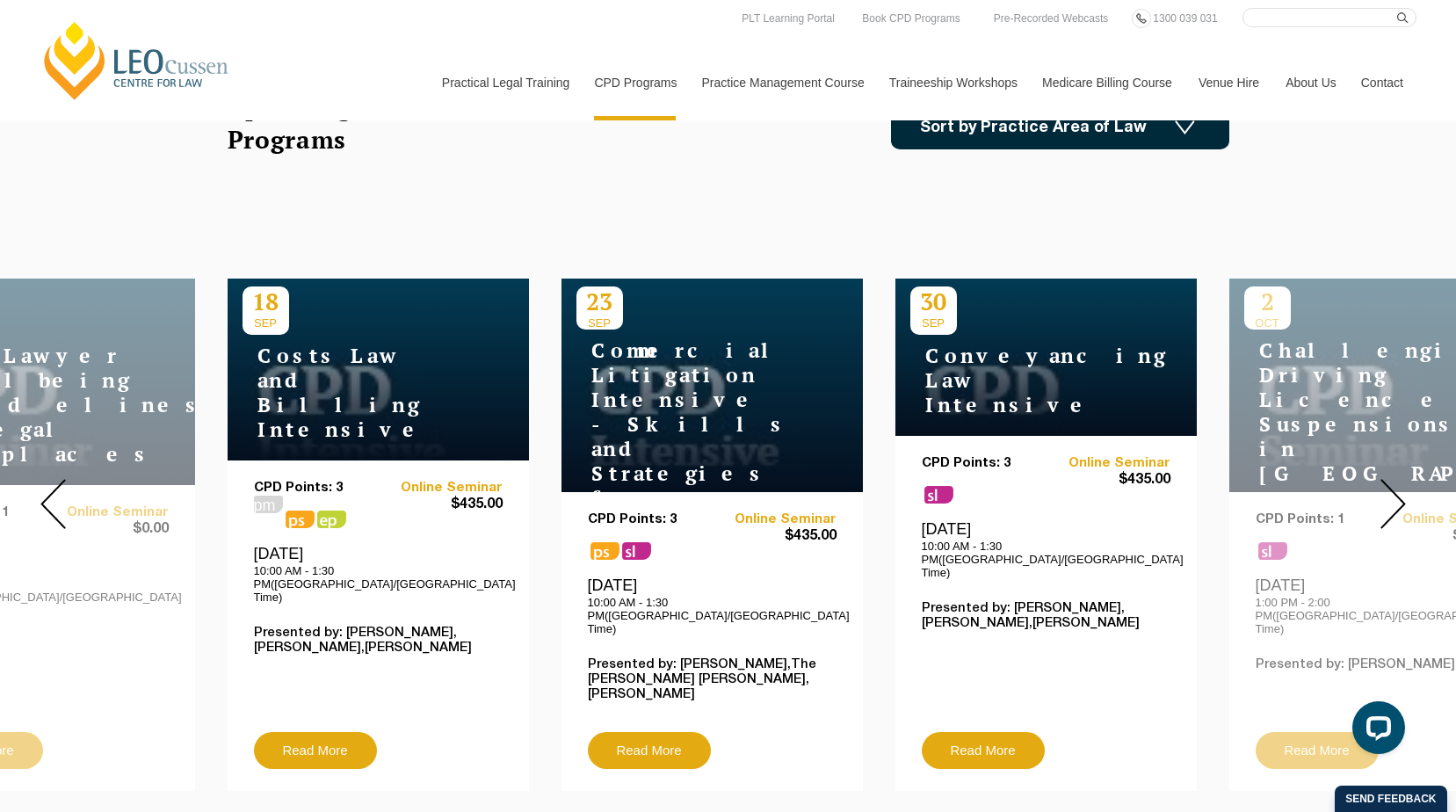
click at [1396, 488] on img at bounding box center [1393, 504] width 25 height 50
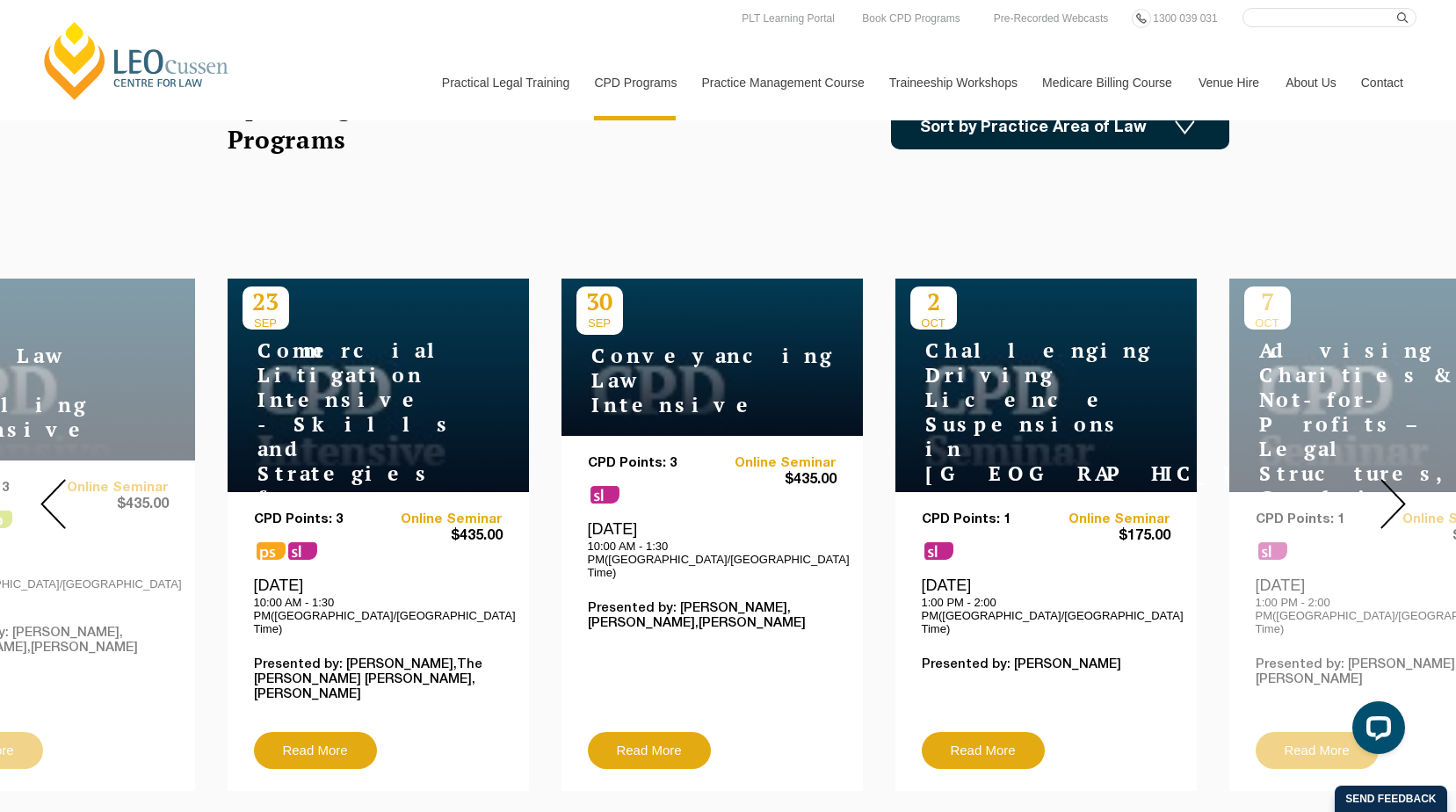
click at [1396, 488] on img at bounding box center [1393, 504] width 25 height 50
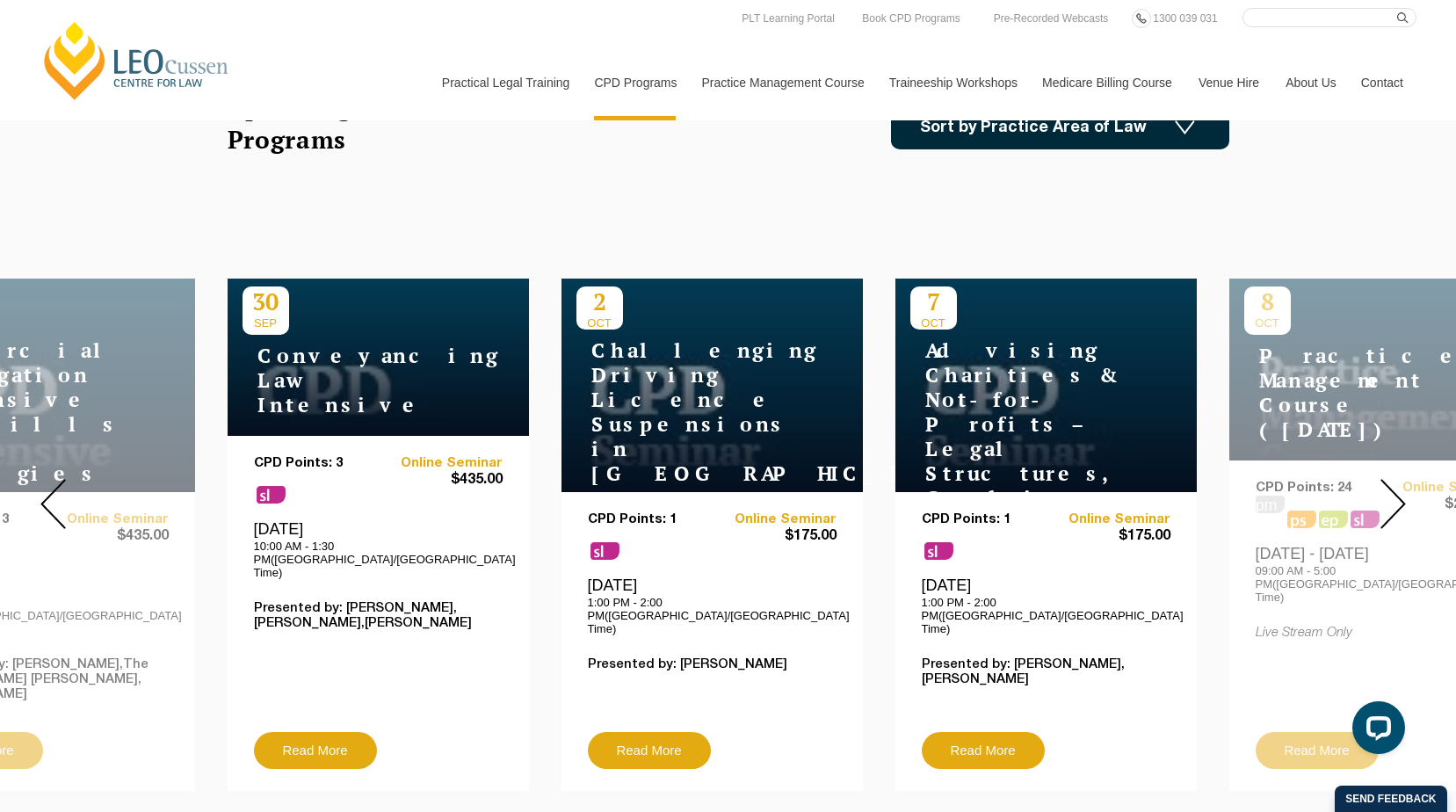
click at [1396, 488] on img at bounding box center [1393, 504] width 25 height 50
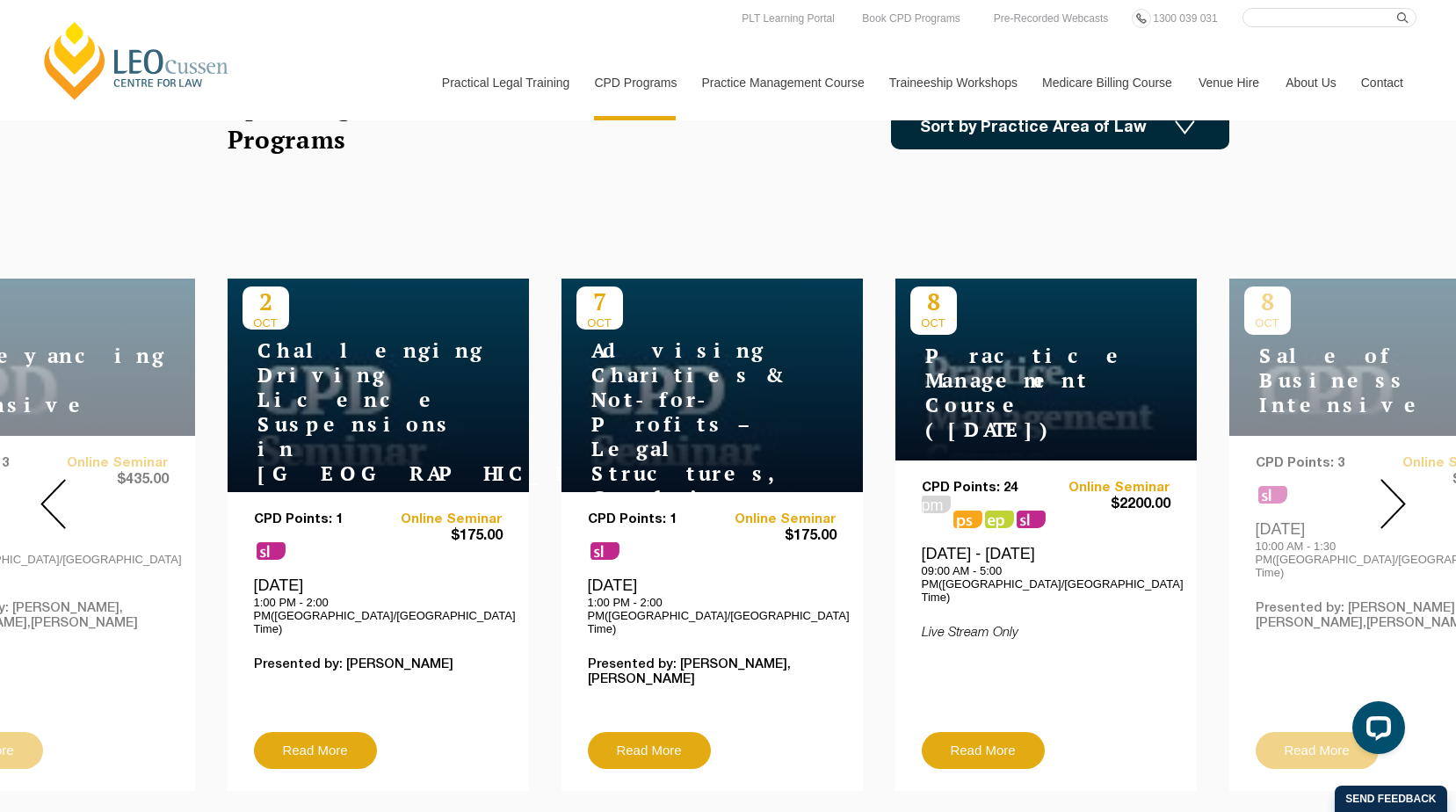
click at [1396, 488] on img at bounding box center [1393, 504] width 25 height 50
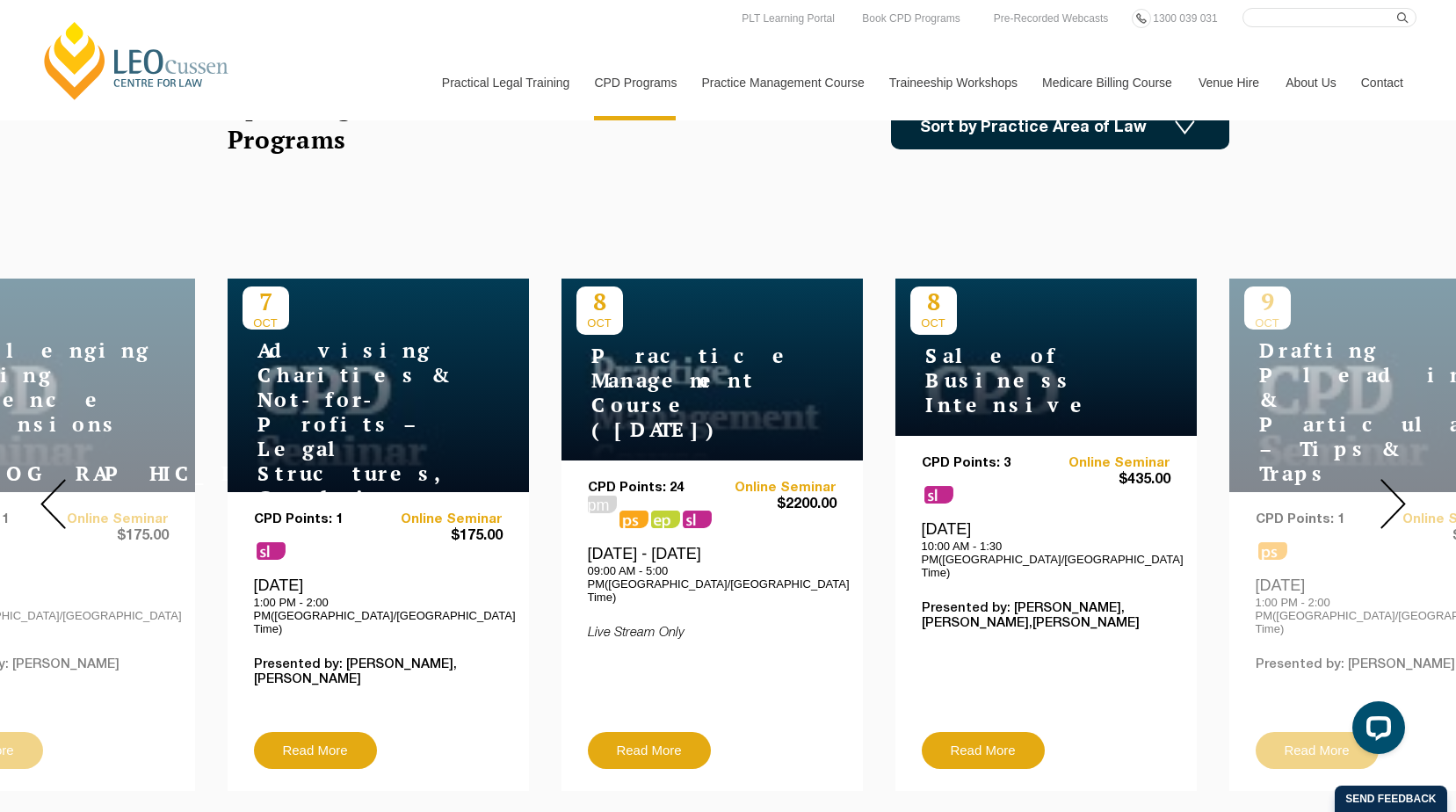
click at [1396, 488] on img at bounding box center [1393, 504] width 25 height 50
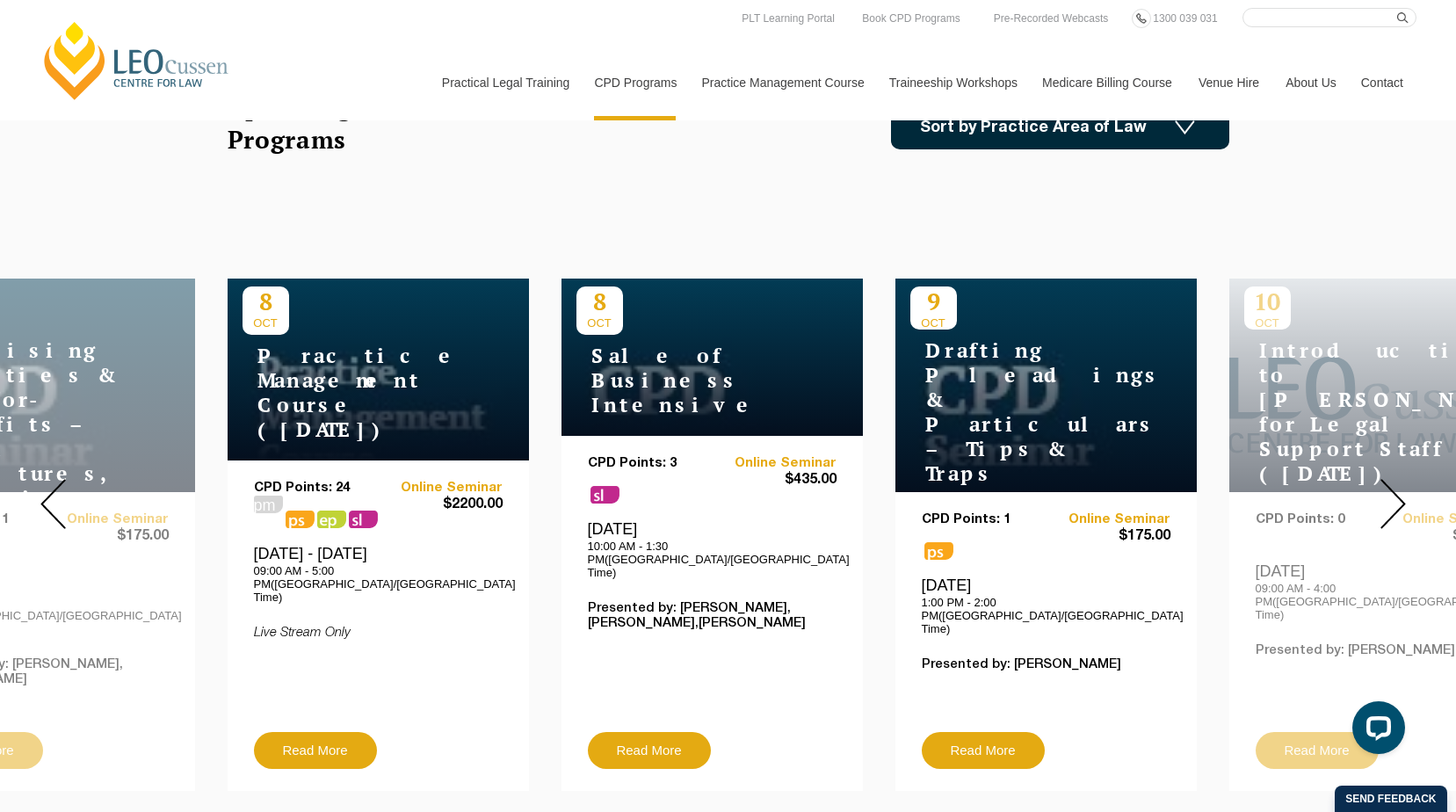
click at [1396, 488] on img at bounding box center [1393, 504] width 25 height 50
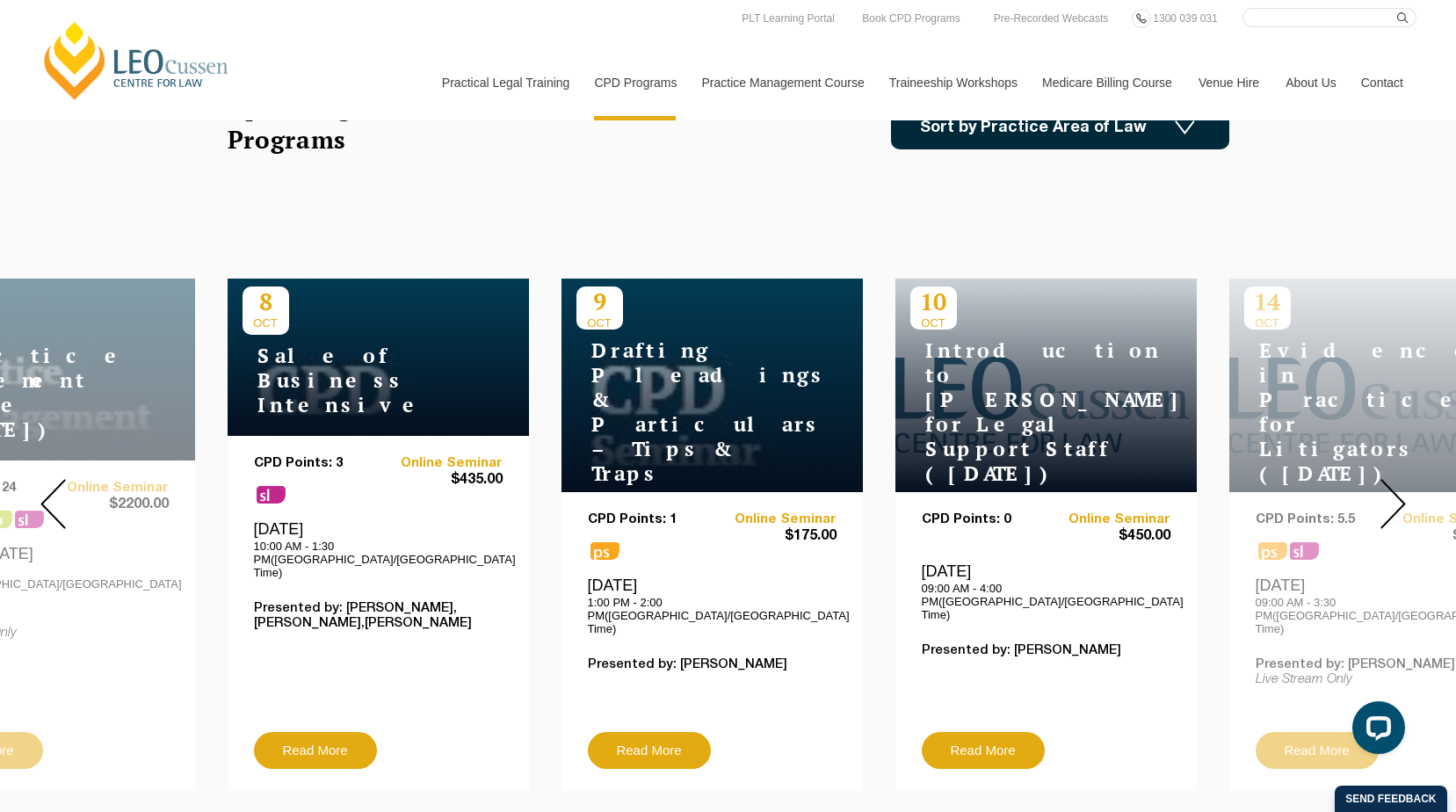
click at [1396, 488] on img at bounding box center [1393, 504] width 25 height 50
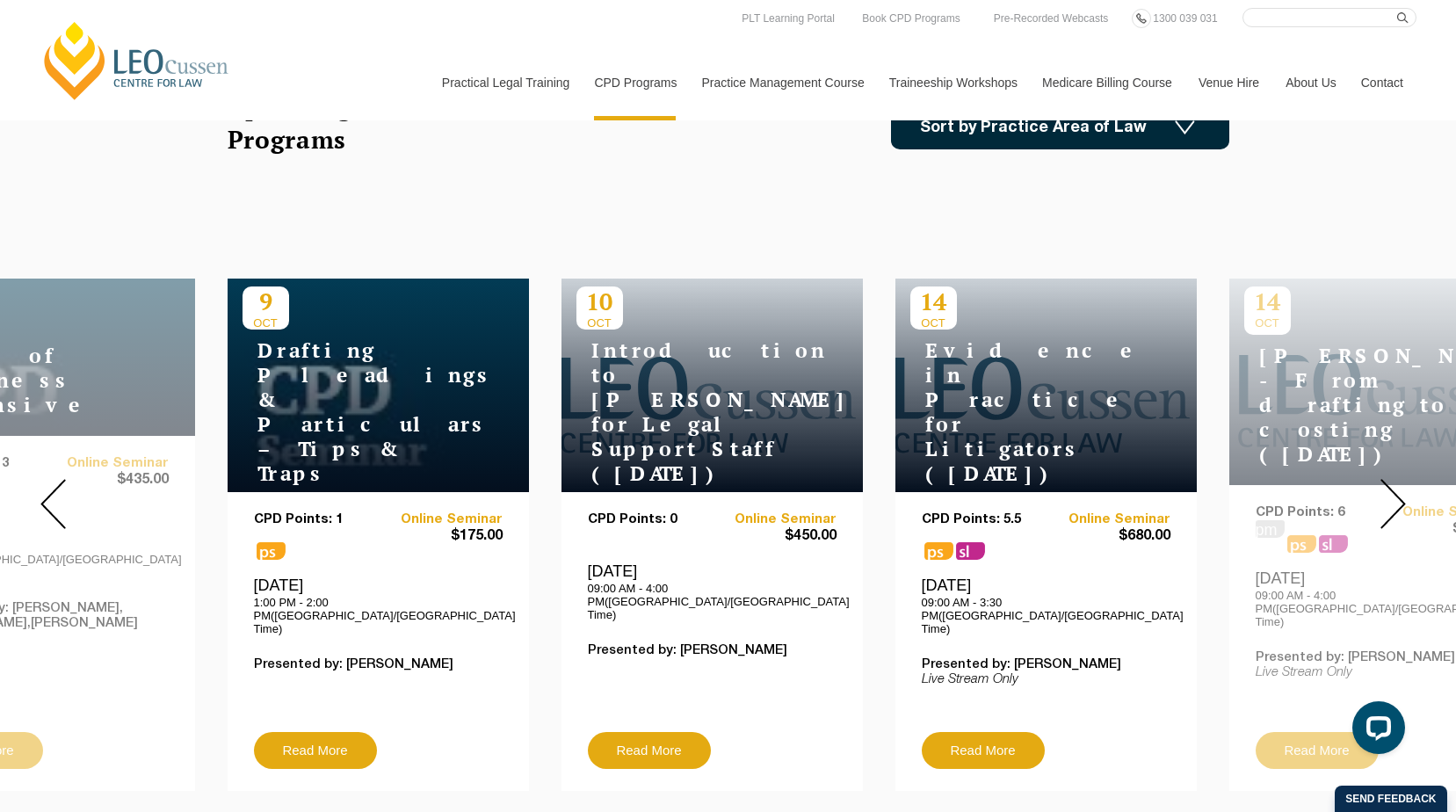
click at [1396, 488] on img at bounding box center [1393, 504] width 25 height 50
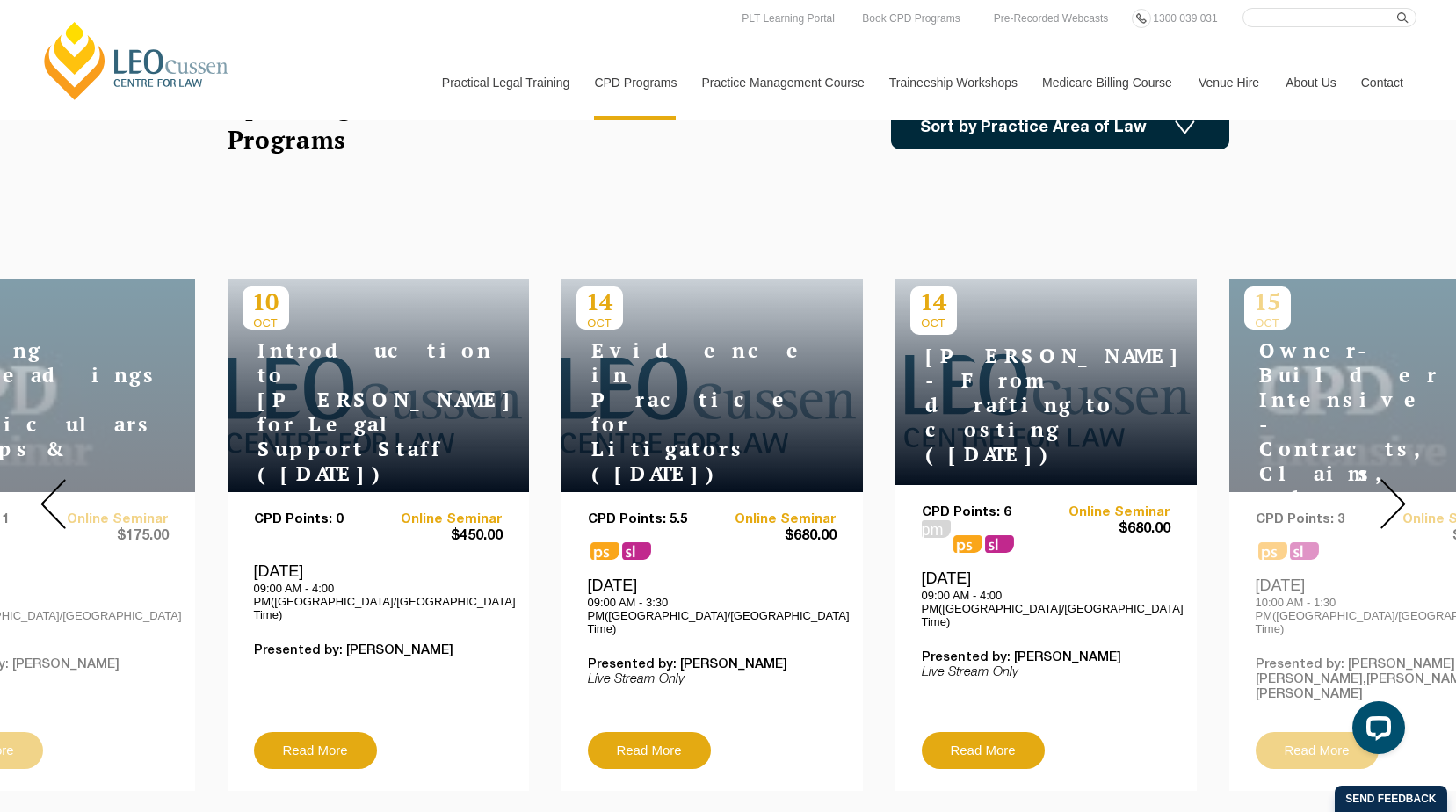
click at [1396, 488] on img at bounding box center [1393, 504] width 25 height 50
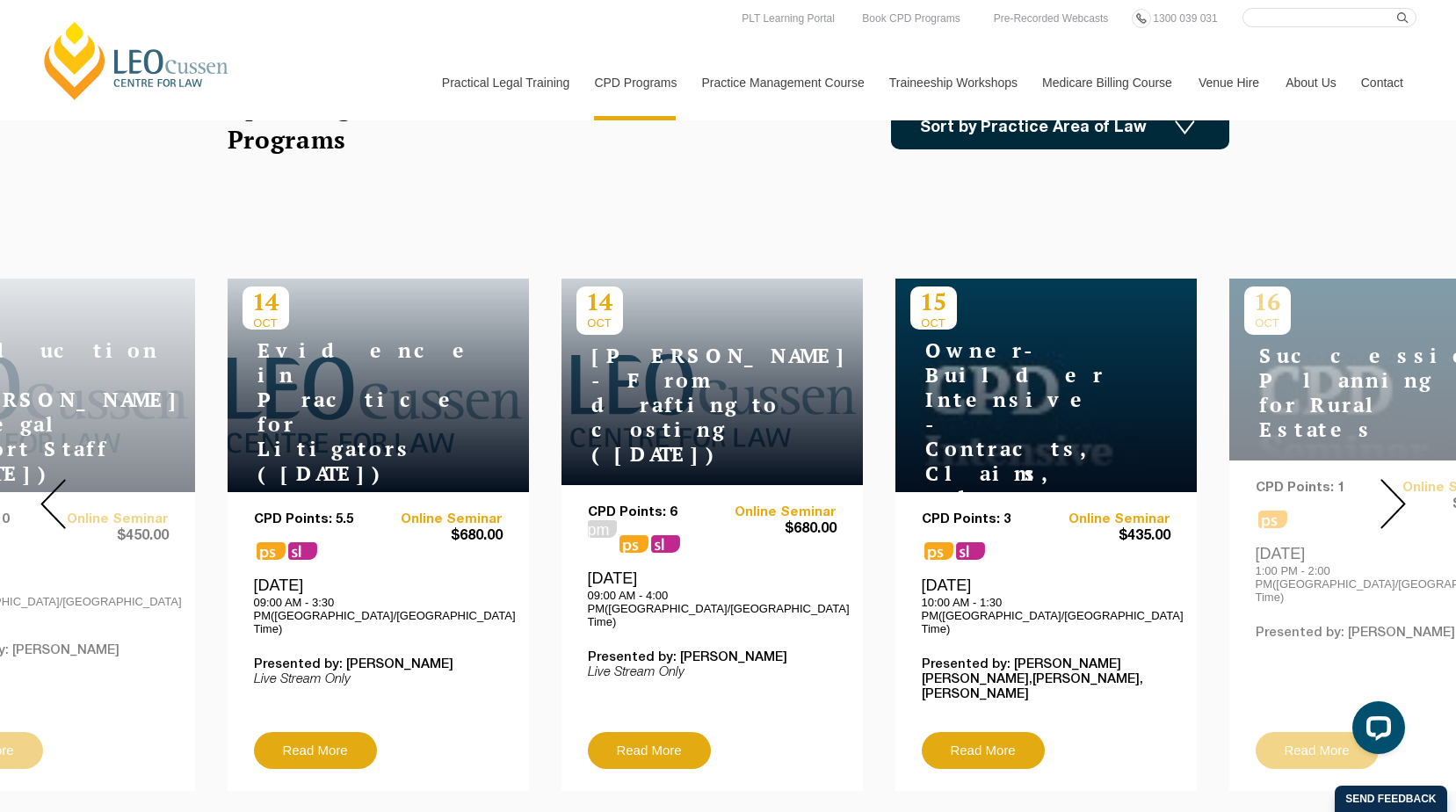
click at [1396, 488] on img at bounding box center [1393, 504] width 25 height 50
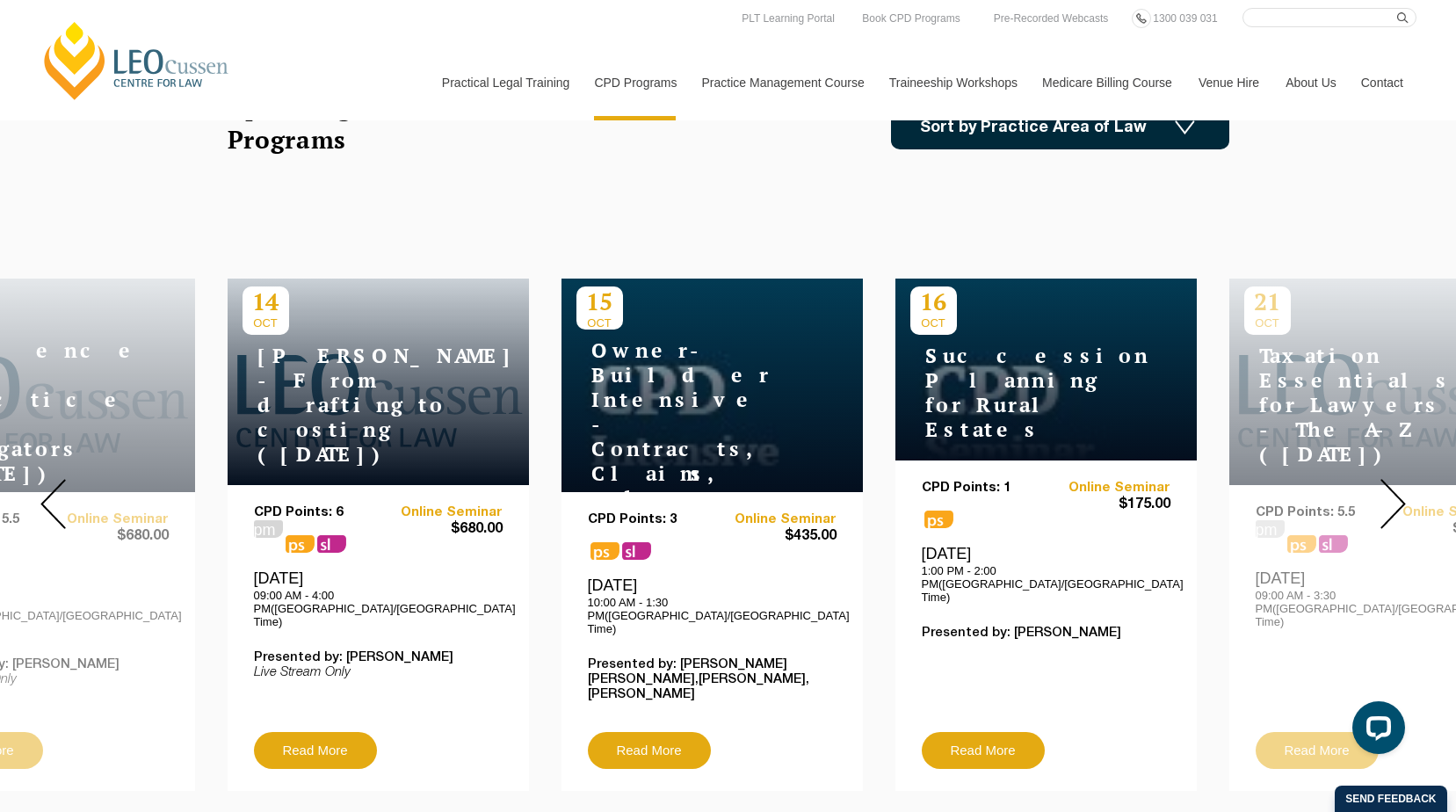
click at [1396, 488] on img at bounding box center [1393, 504] width 25 height 50
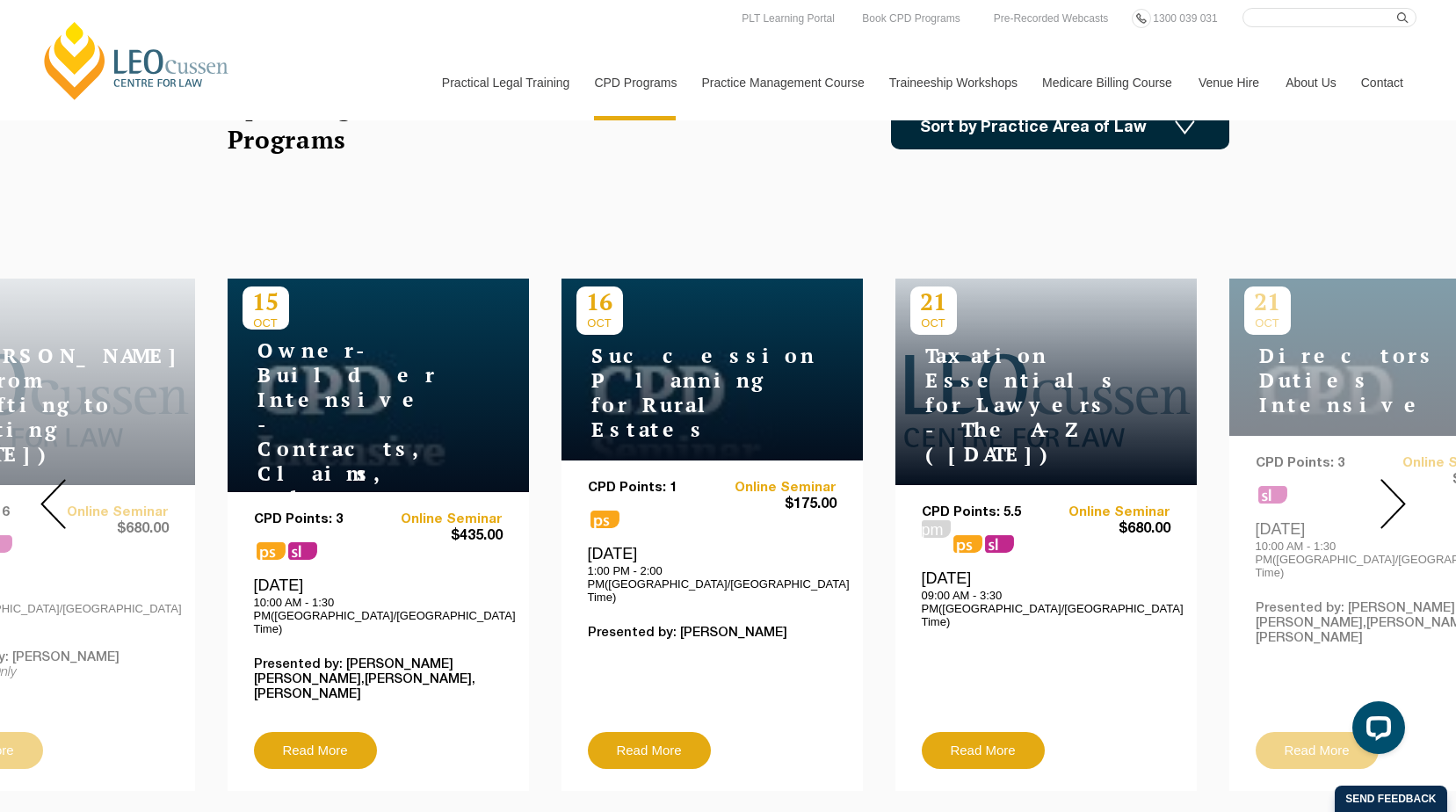
click at [1396, 488] on img at bounding box center [1393, 504] width 25 height 50
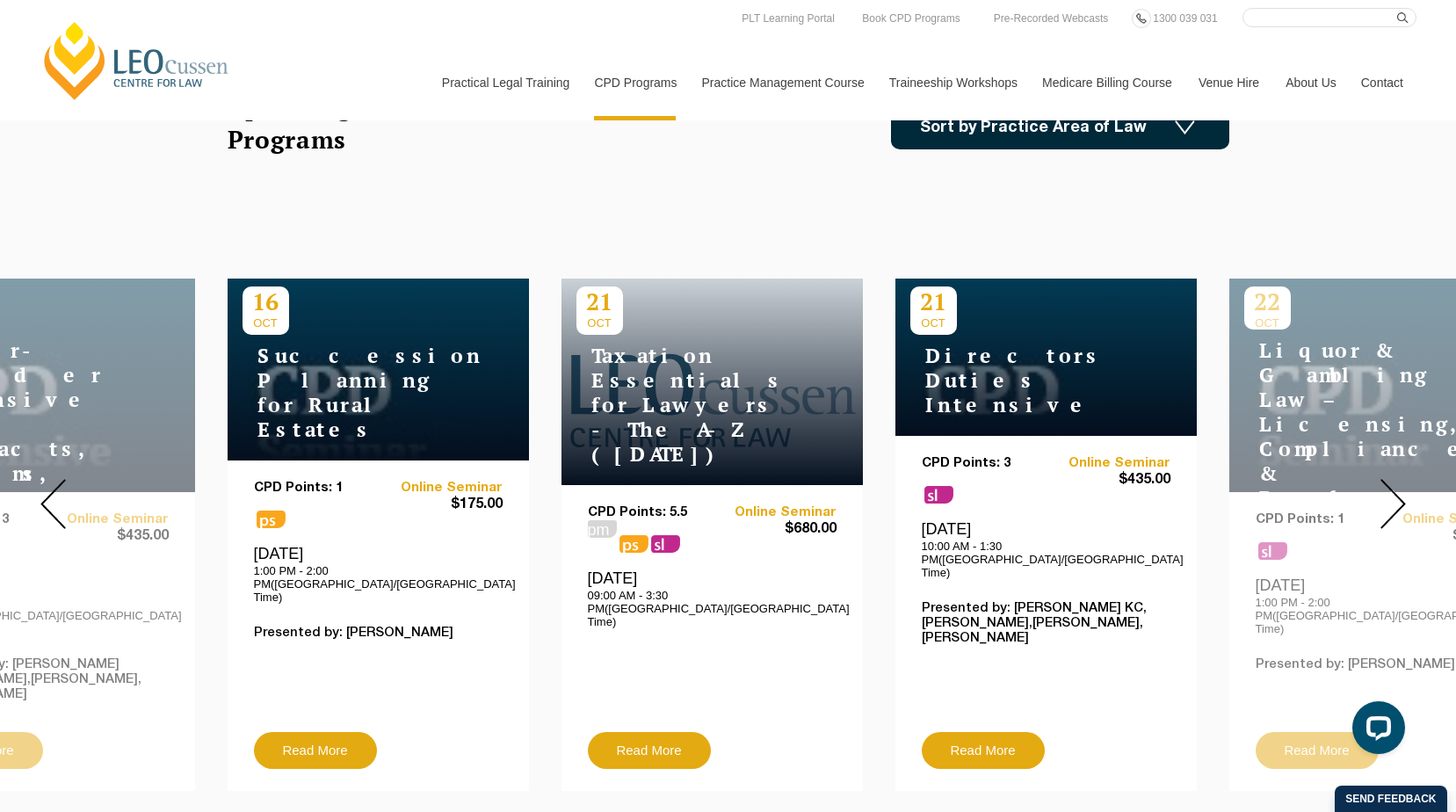
click at [1396, 488] on img at bounding box center [1393, 504] width 25 height 50
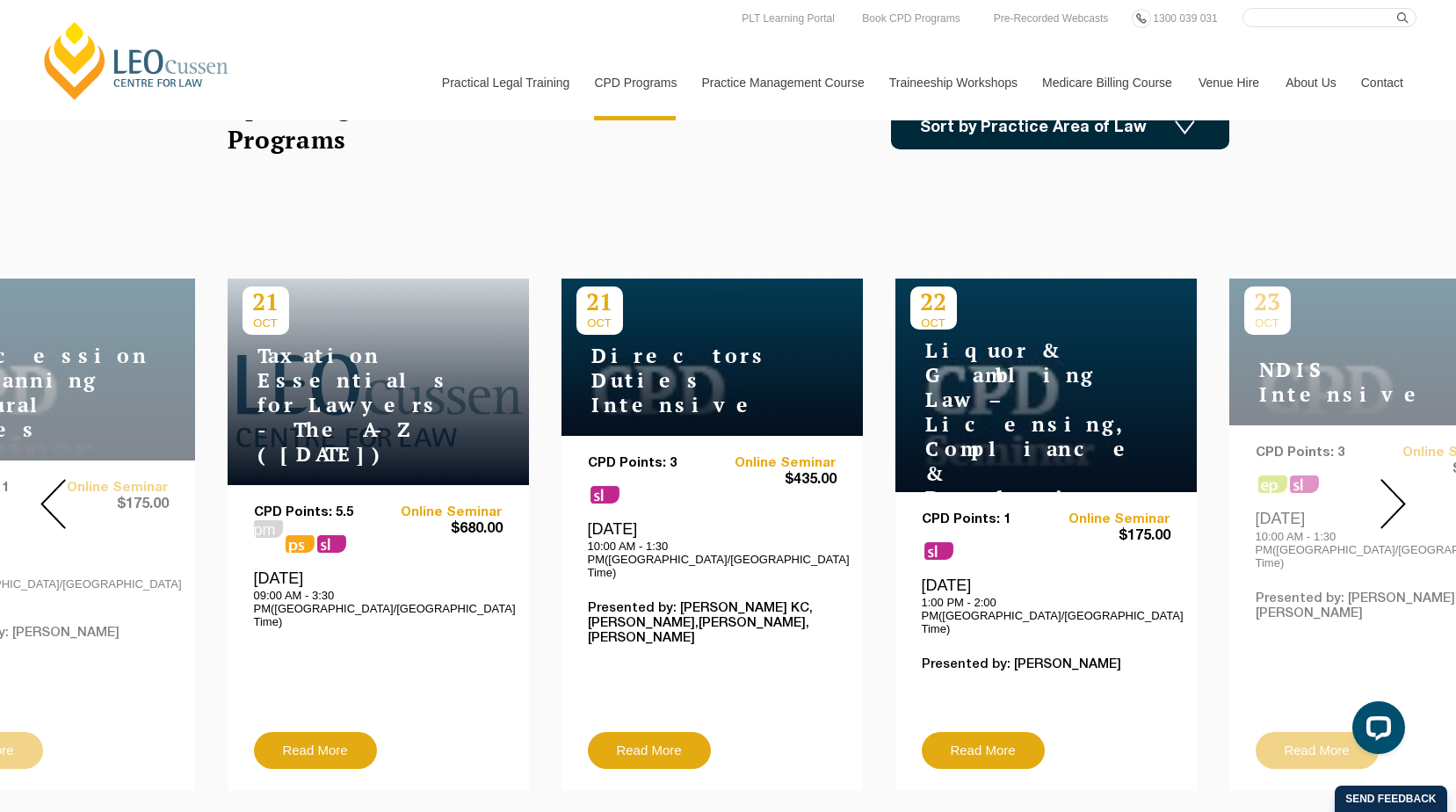
click at [1396, 488] on img at bounding box center [1393, 504] width 25 height 50
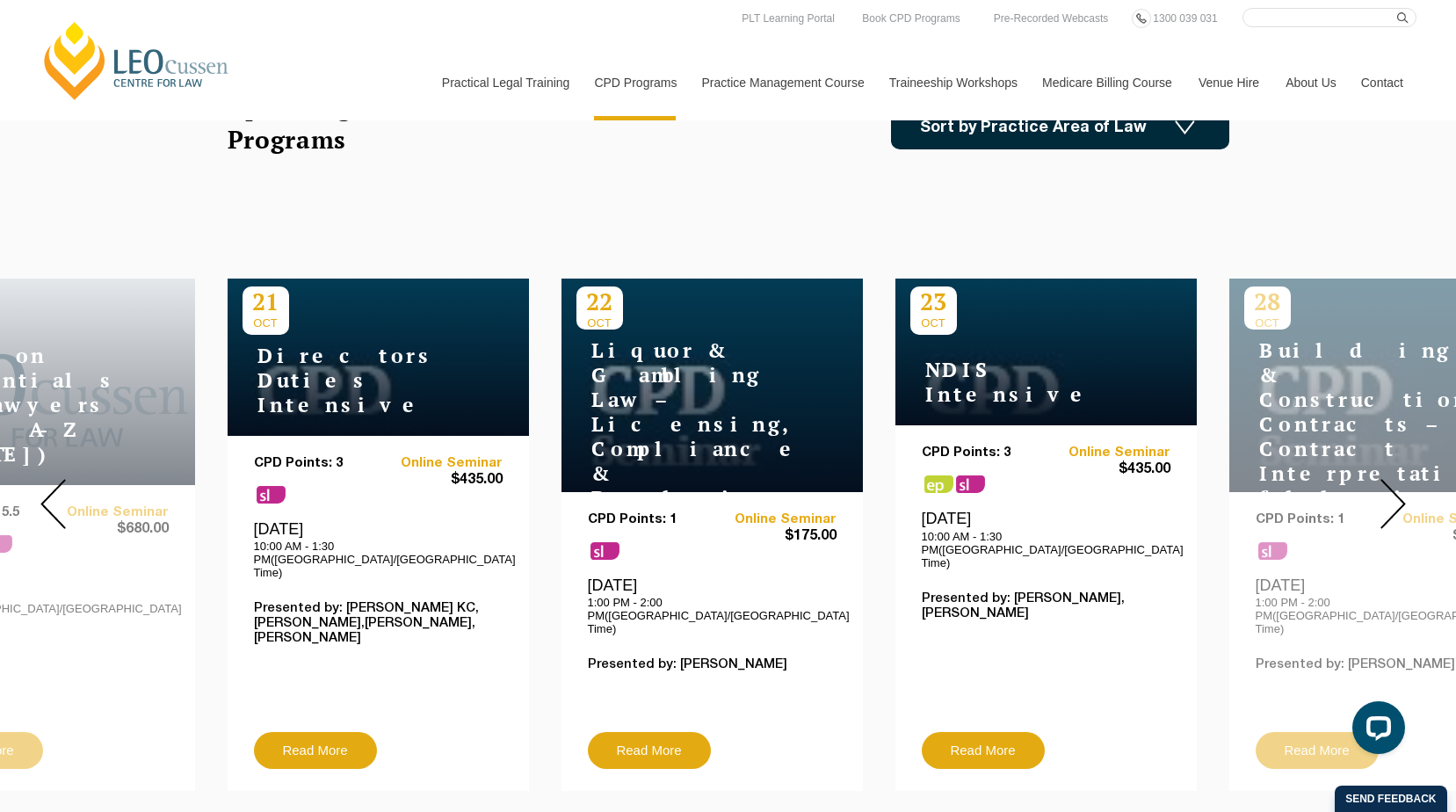
click at [1396, 488] on img at bounding box center [1393, 504] width 25 height 50
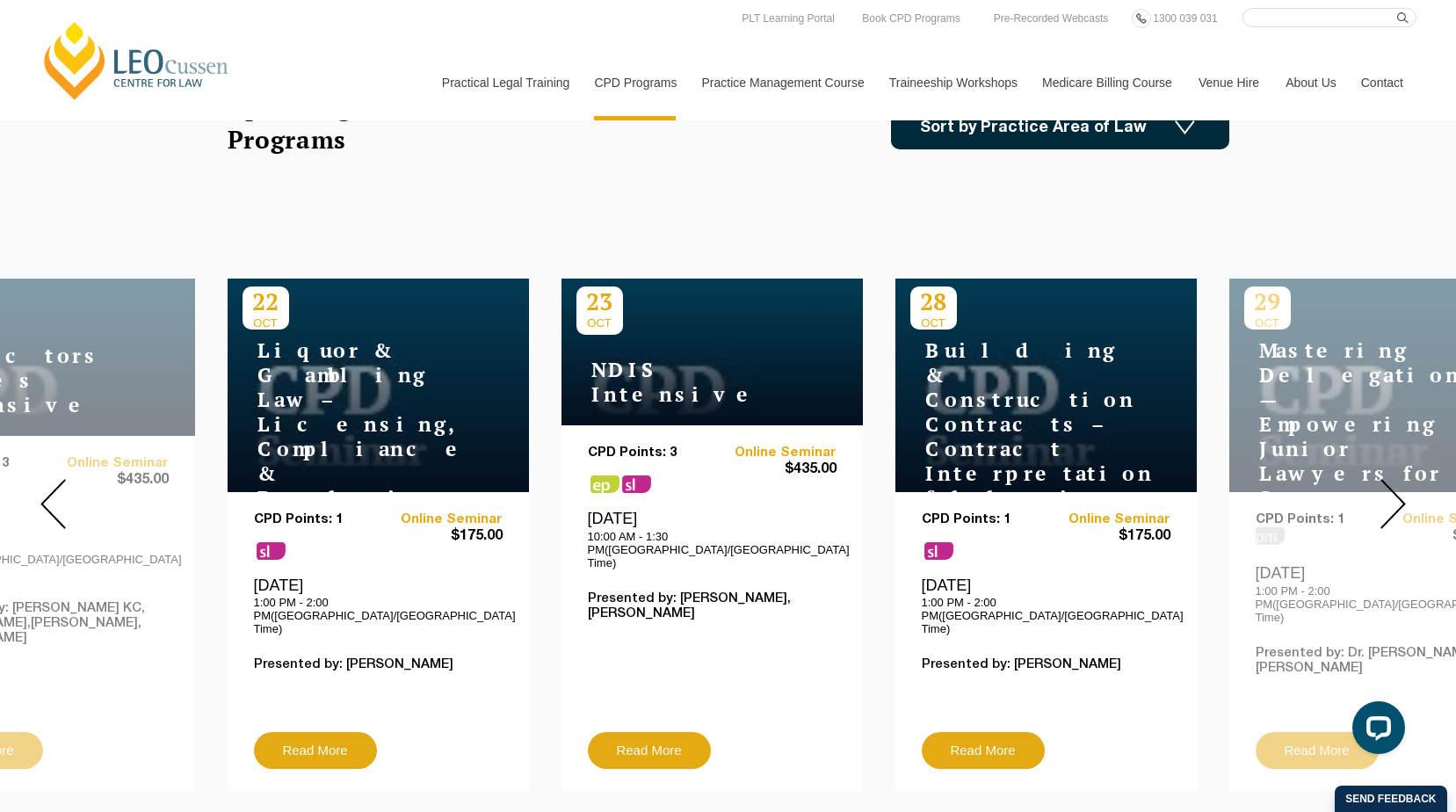
click at [1396, 488] on img at bounding box center [1393, 504] width 25 height 50
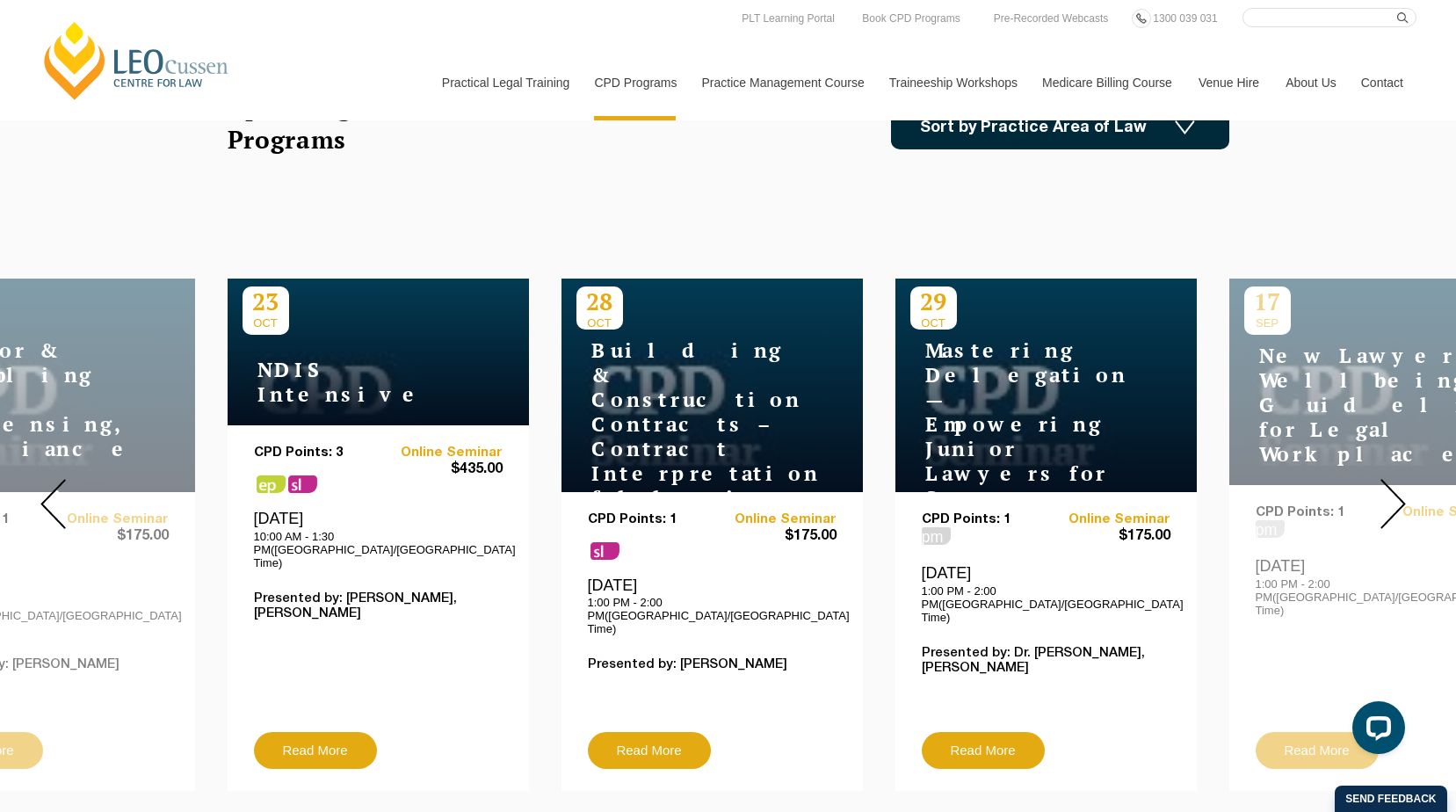
click at [1396, 488] on img at bounding box center [1393, 504] width 25 height 50
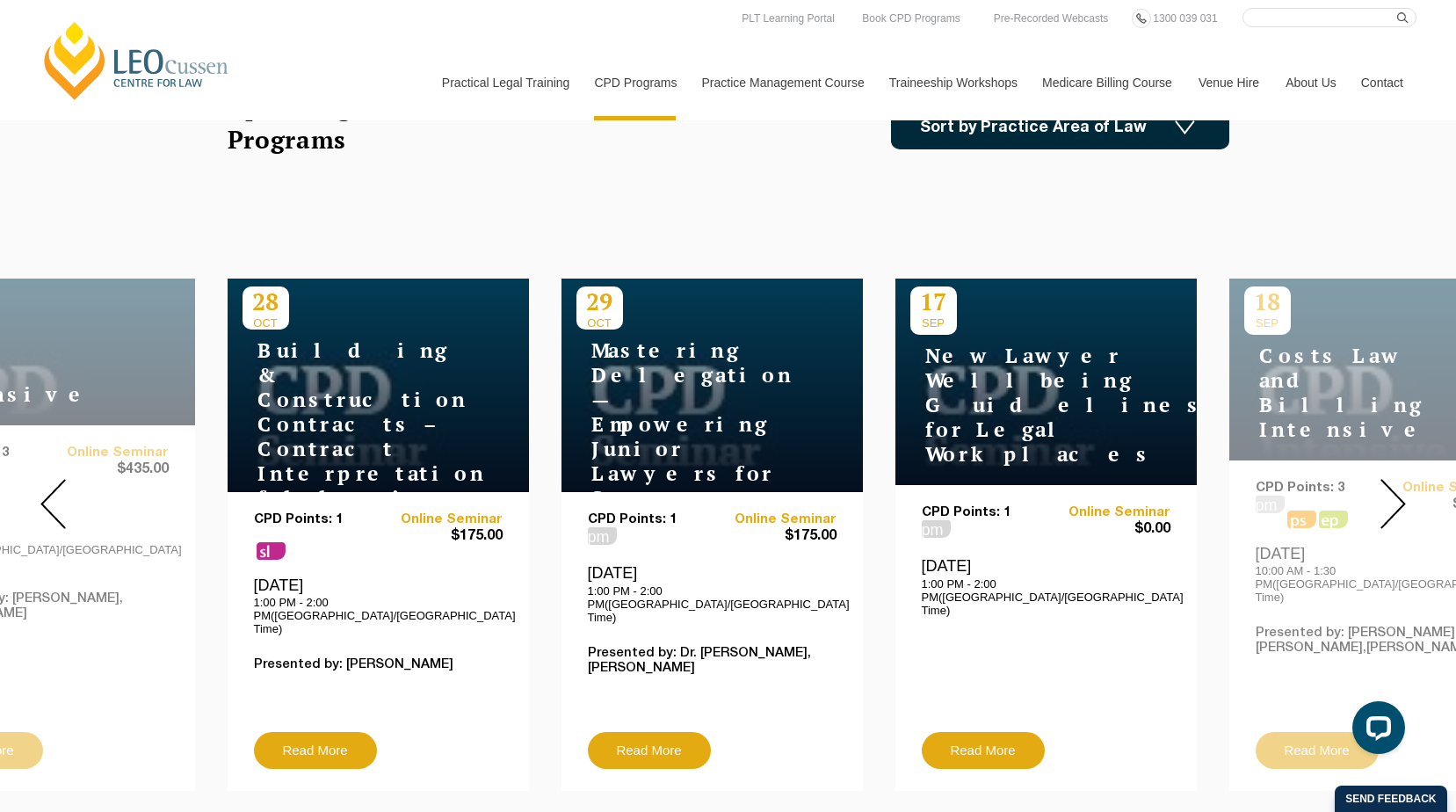
click at [1396, 488] on img at bounding box center [1393, 504] width 25 height 50
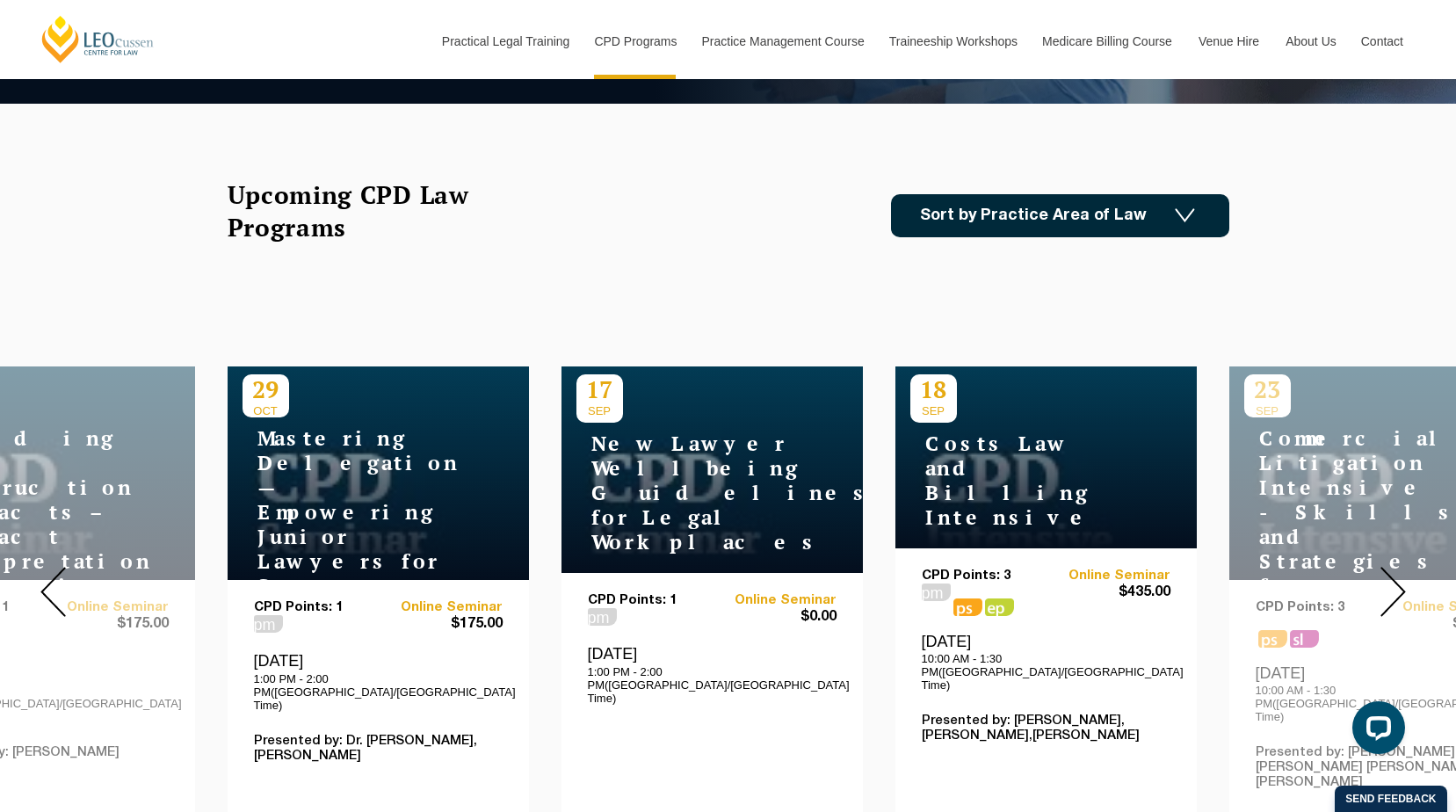
scroll to position [703, 0]
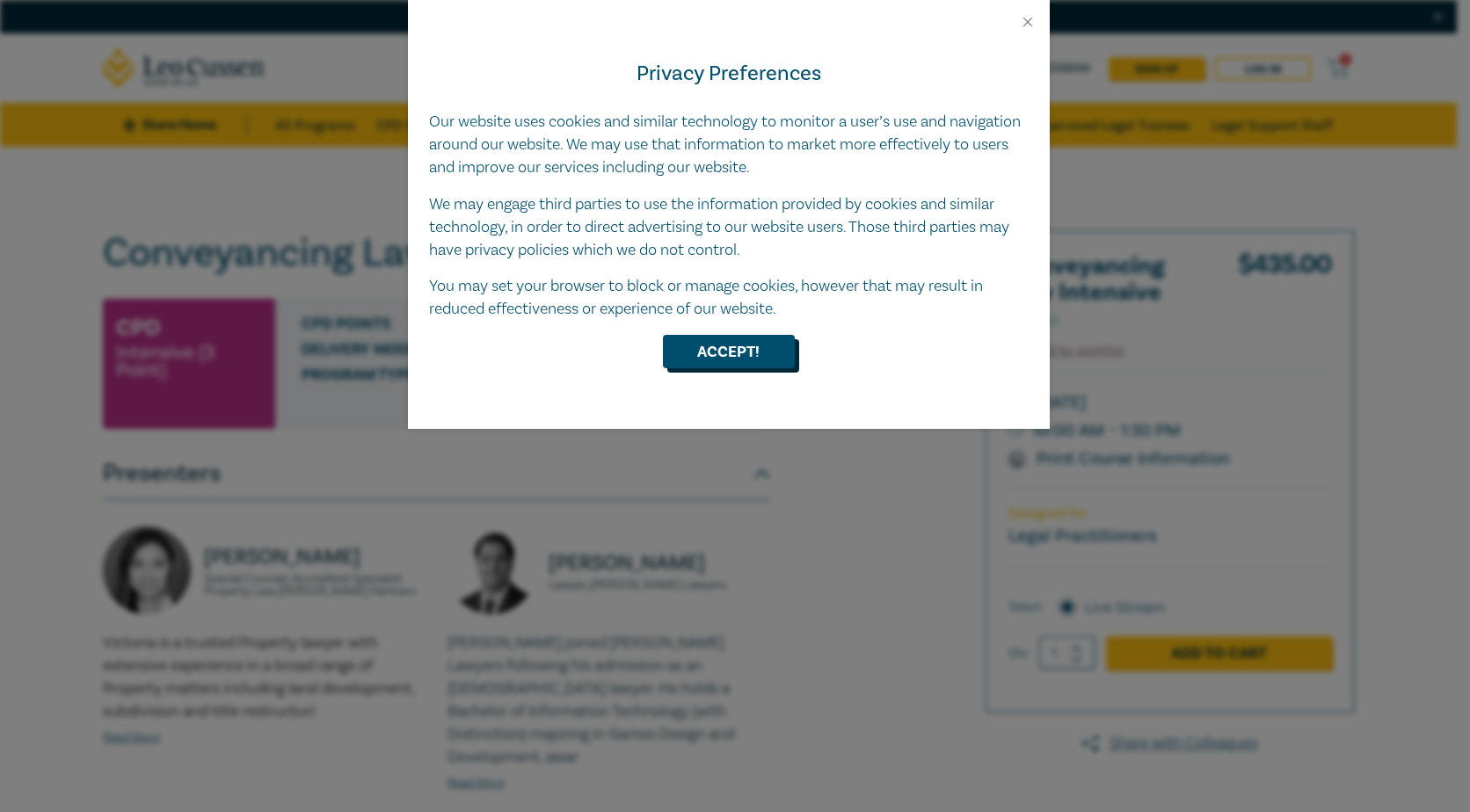
click at [746, 349] on button "Accept!" at bounding box center [729, 351] width 132 height 33
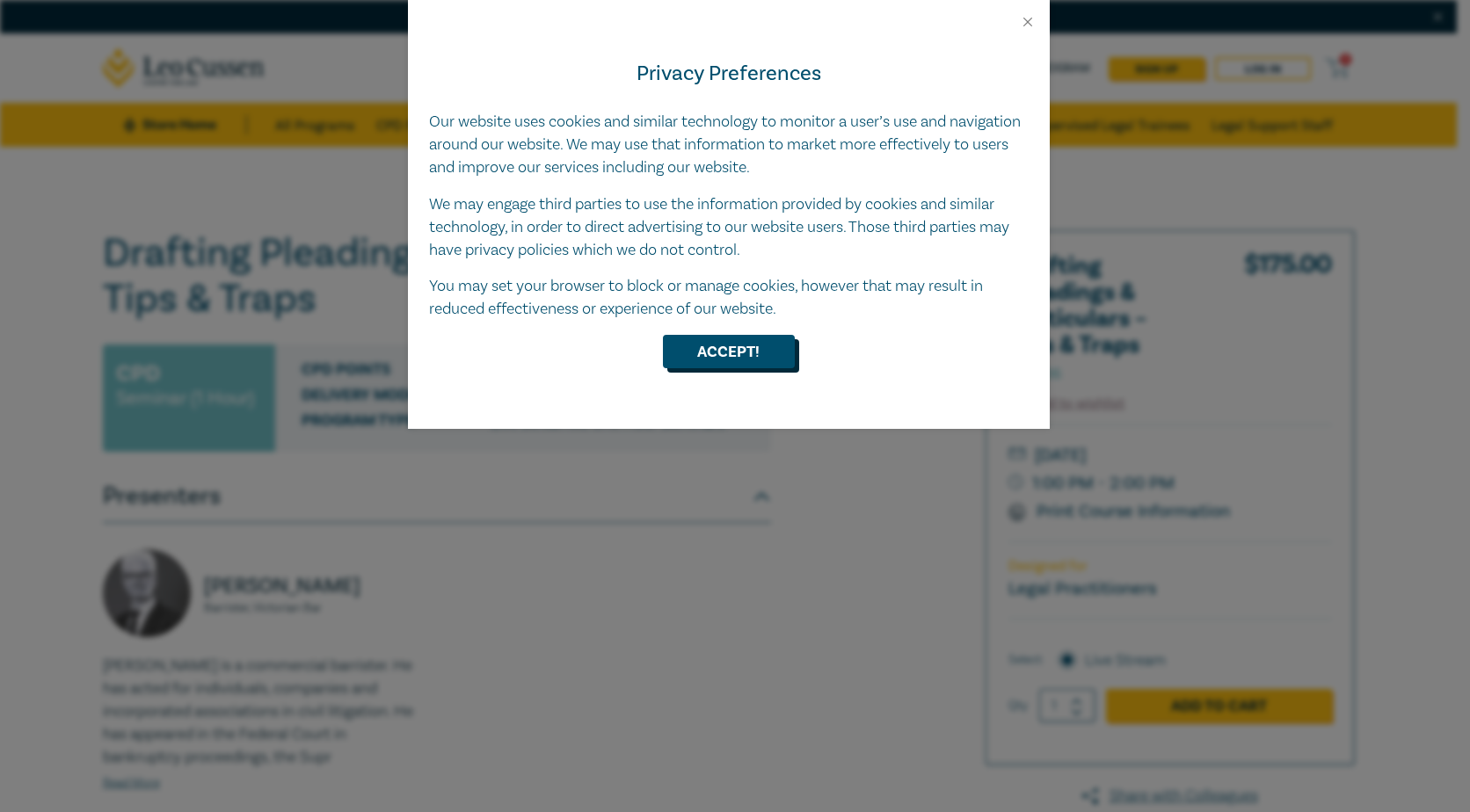
drag, startPoint x: 751, startPoint y: 351, endPoint x: 788, endPoint y: 324, distance: 46.1
click at [751, 352] on button "Accept!" at bounding box center [729, 351] width 132 height 33
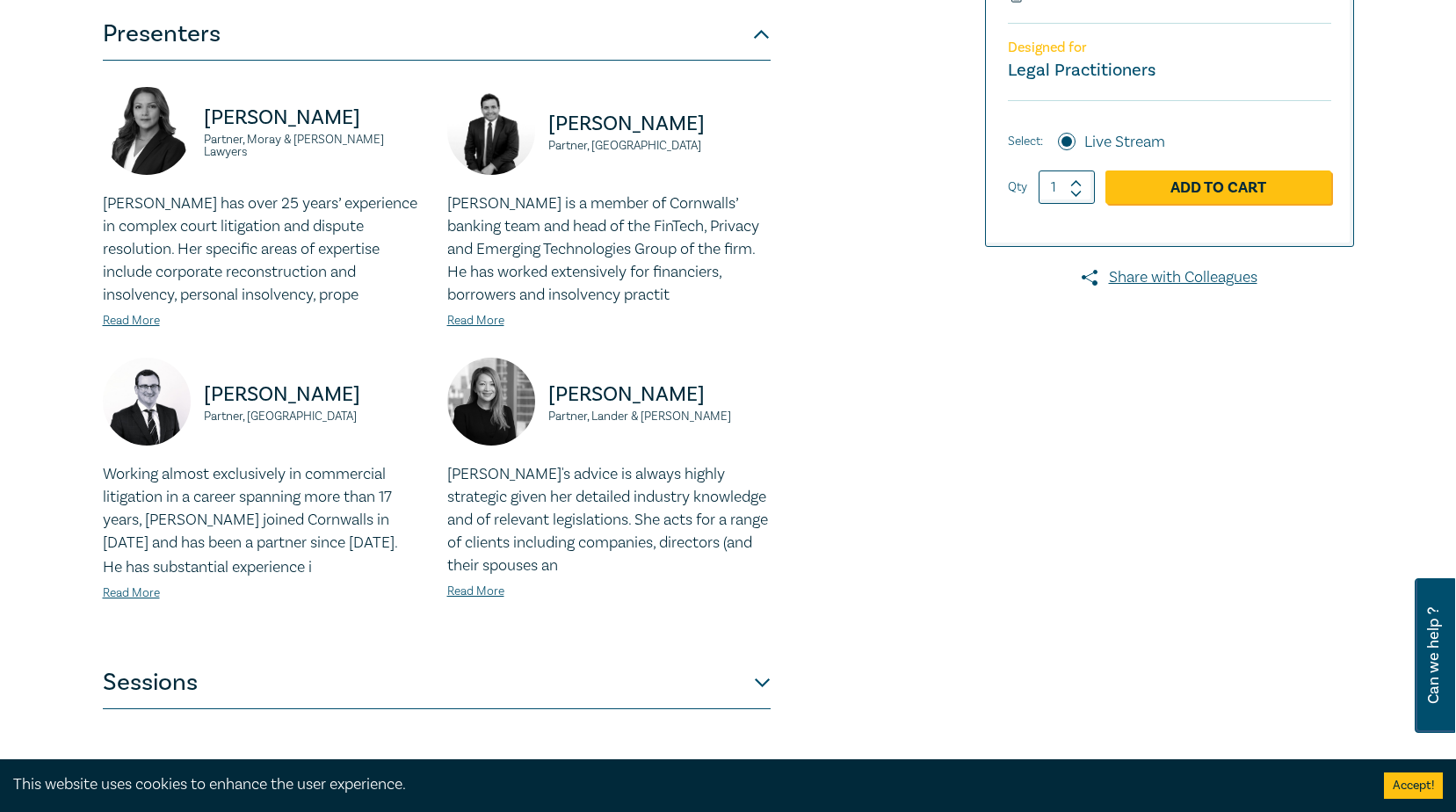
scroll to position [615, 0]
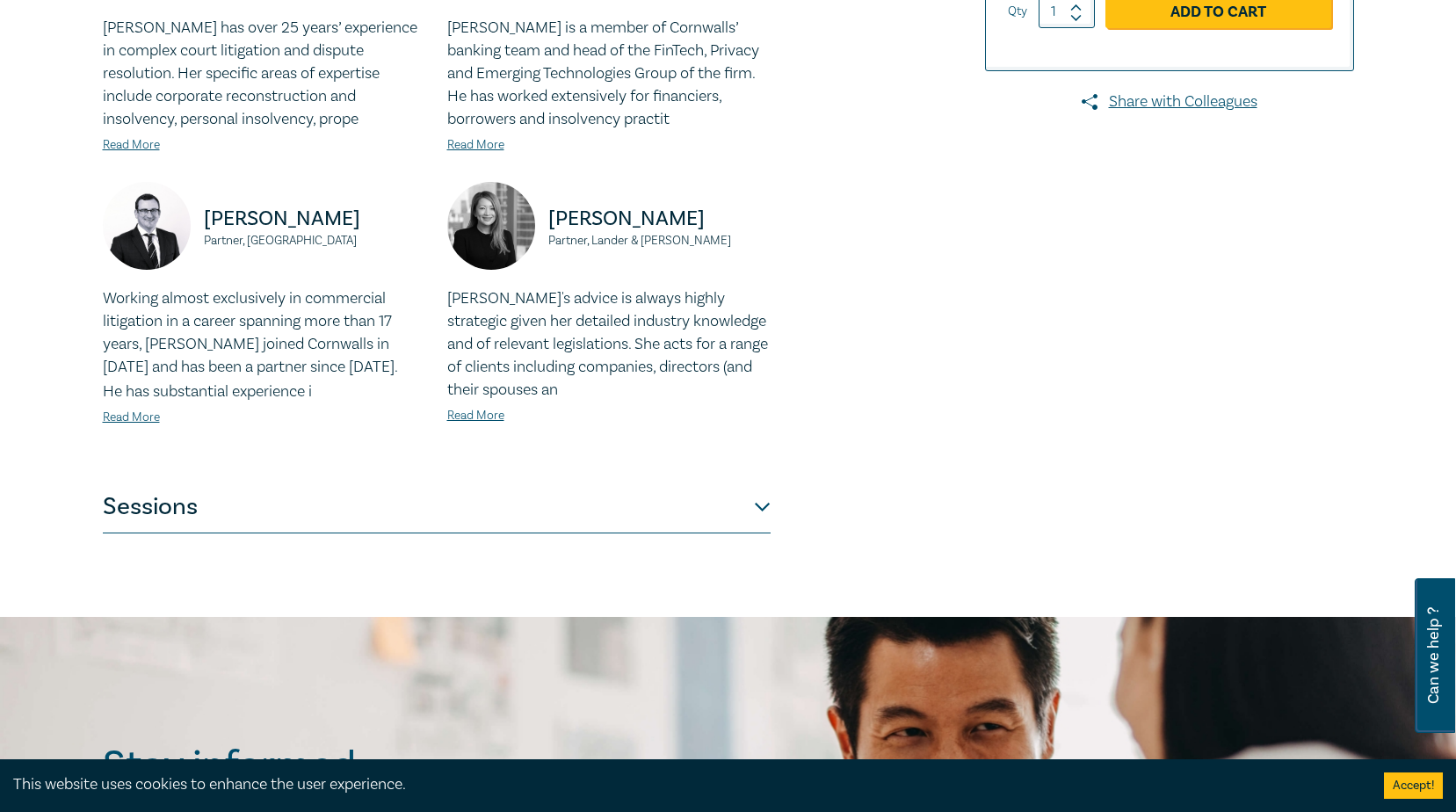
click at [757, 508] on button "Sessions" at bounding box center [437, 507] width 668 height 53
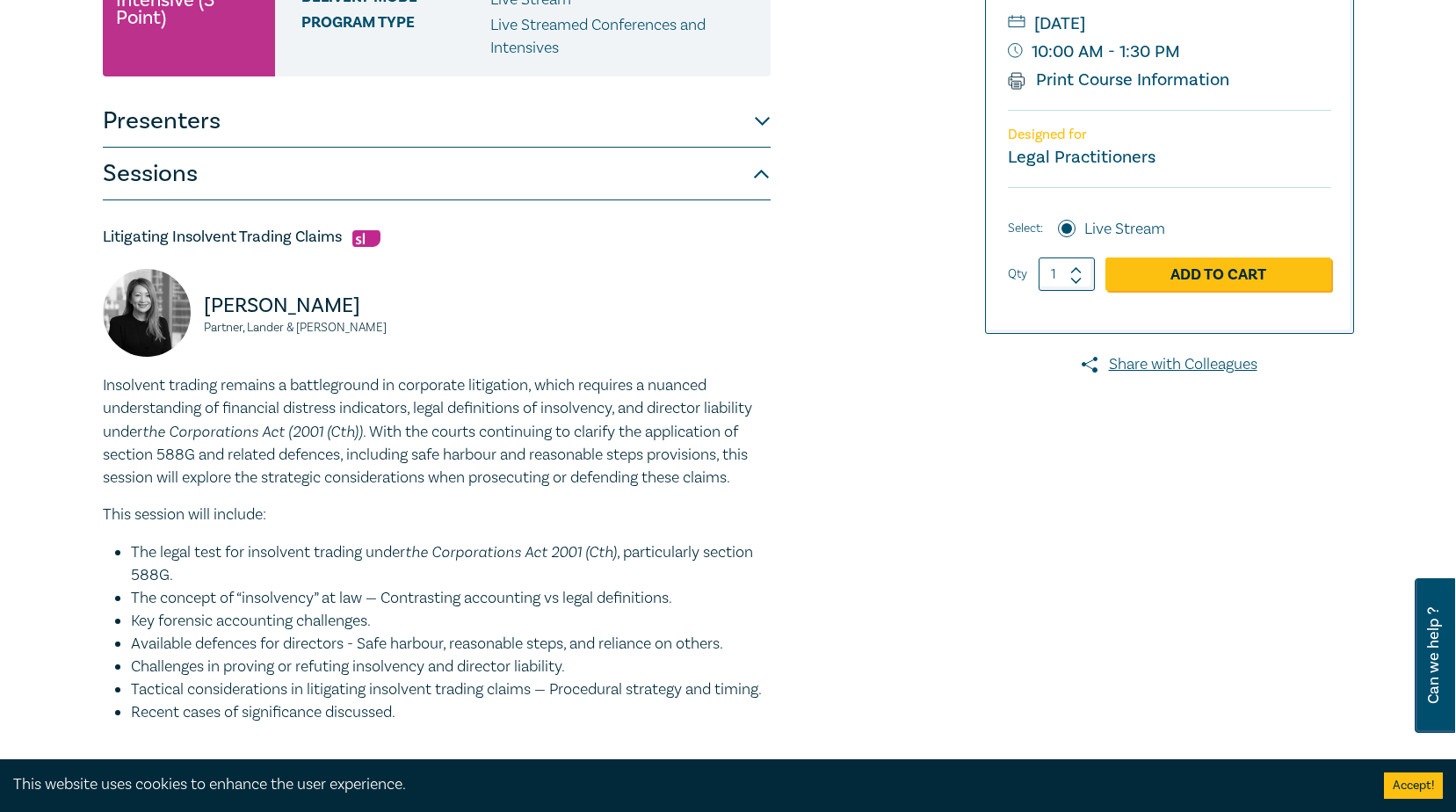
scroll to position [0, 0]
